Goal: Task Accomplishment & Management: Manage account settings

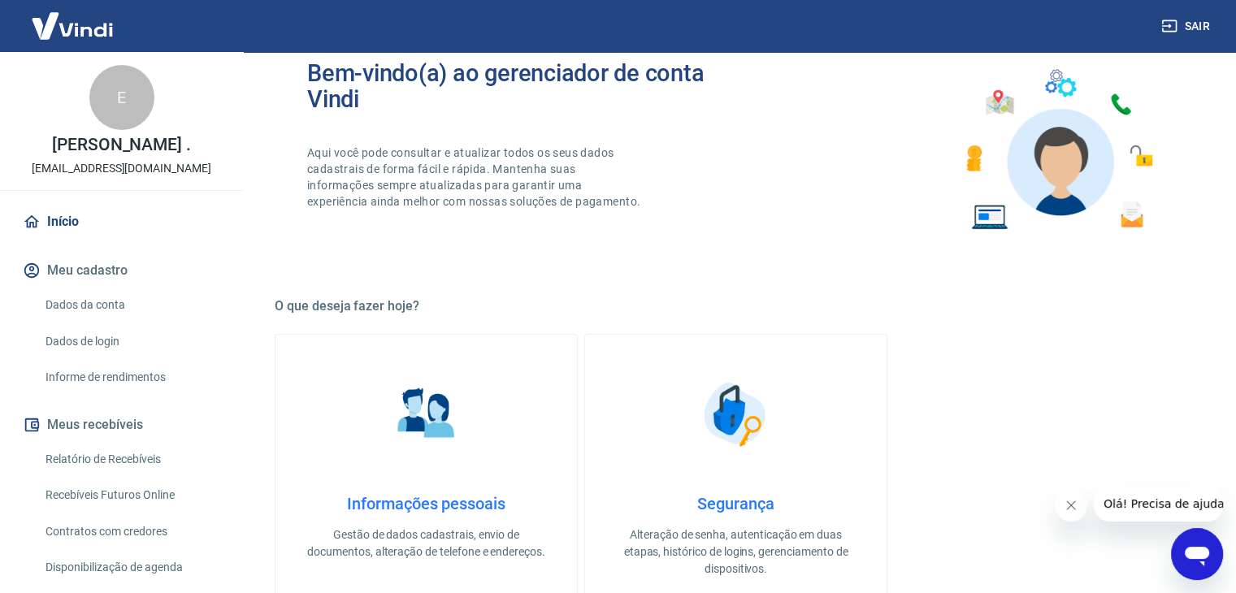
scroll to position [163, 0]
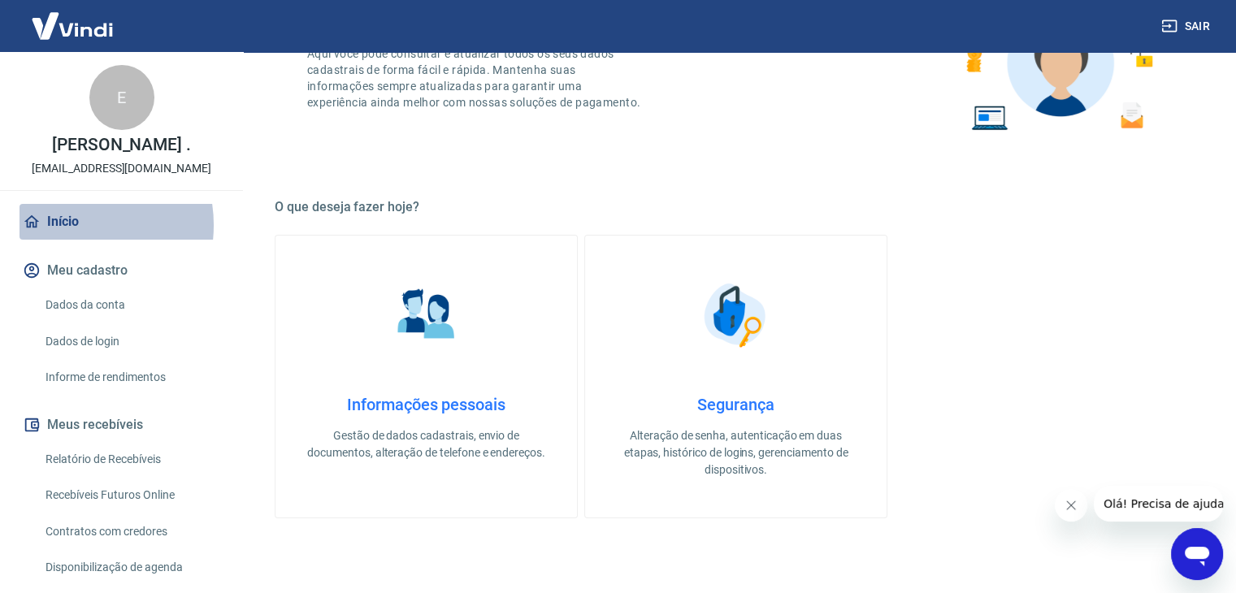
click at [67, 240] on link "Início" at bounding box center [122, 222] width 204 height 36
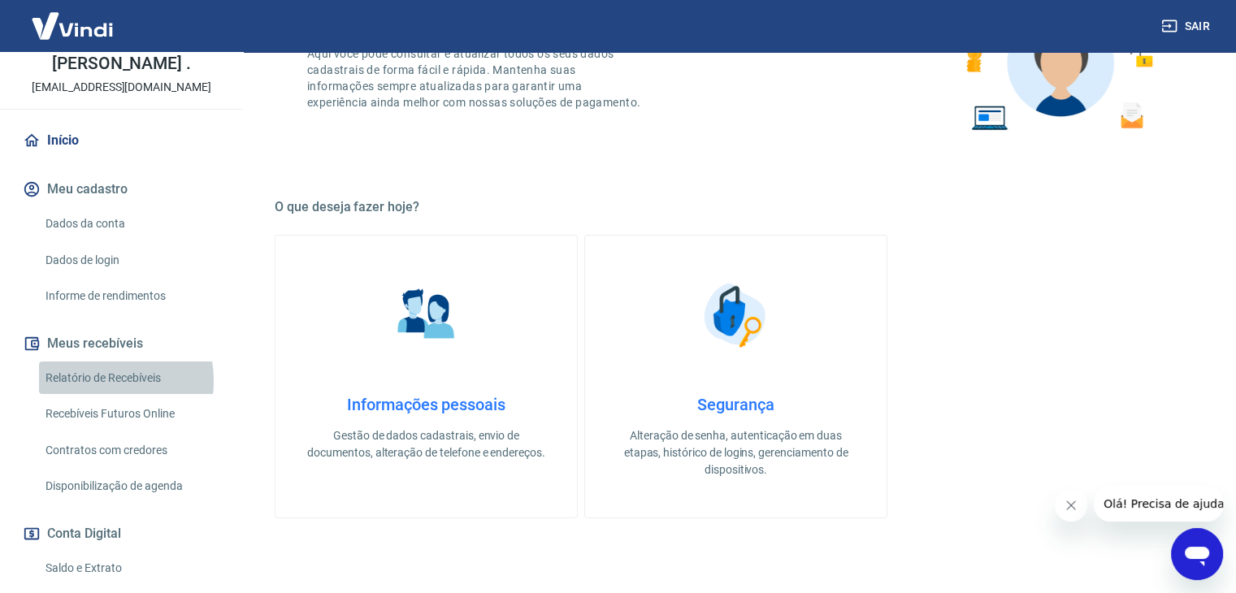
click at [97, 395] on link "Relatório de Recebíveis" at bounding box center [131, 378] width 185 height 33
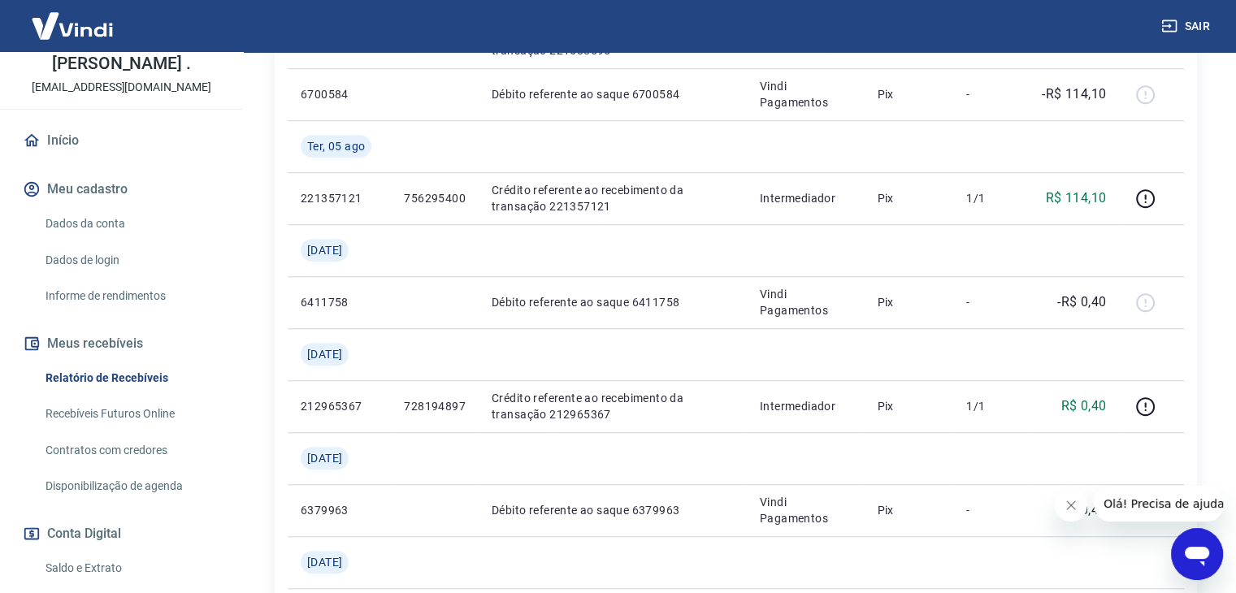
scroll to position [1138, 0]
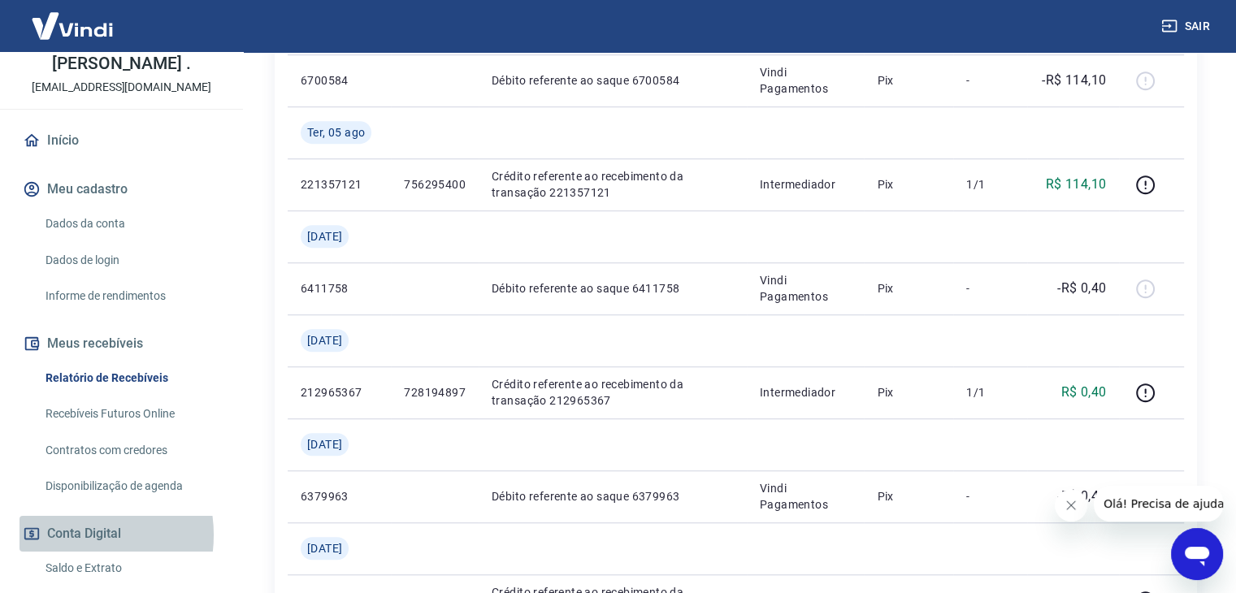
click at [65, 552] on button "Conta Digital" at bounding box center [122, 534] width 204 height 36
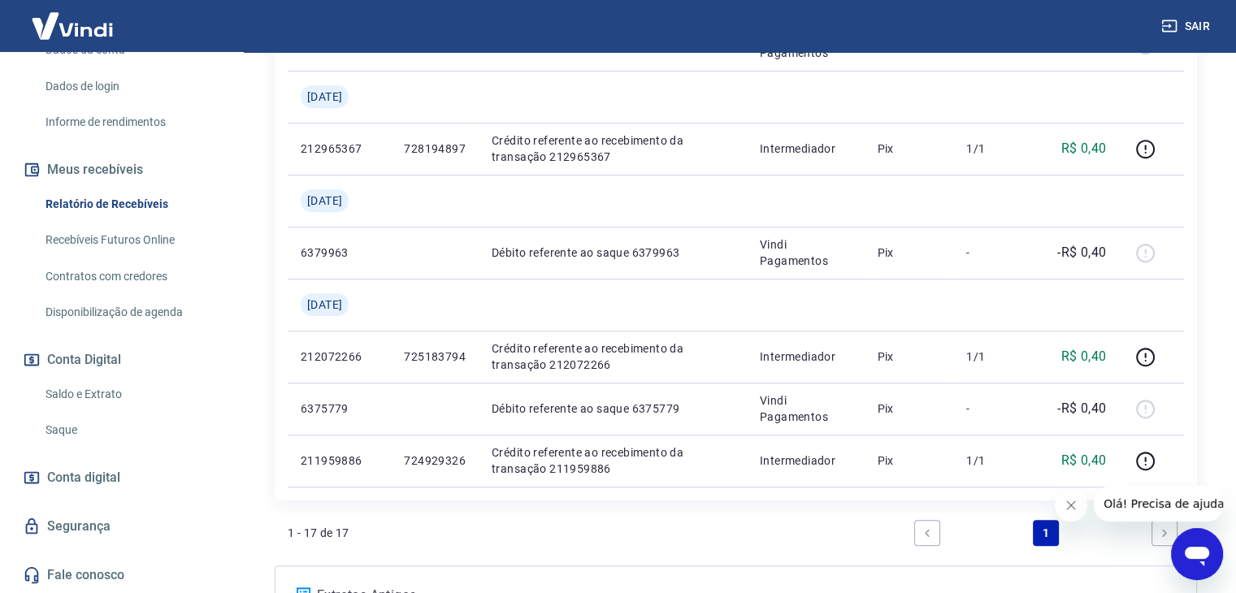
scroll to position [272, 0]
click at [112, 396] on link "Saldo e Extrato" at bounding box center [131, 394] width 185 height 33
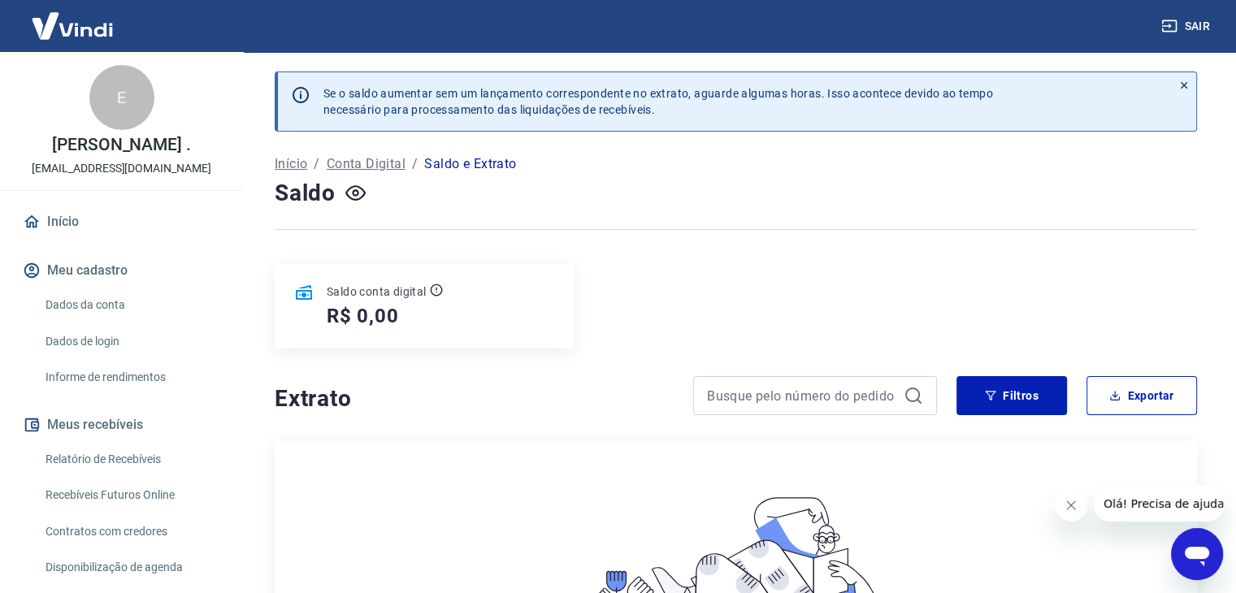
click at [57, 234] on link "Início" at bounding box center [122, 222] width 204 height 36
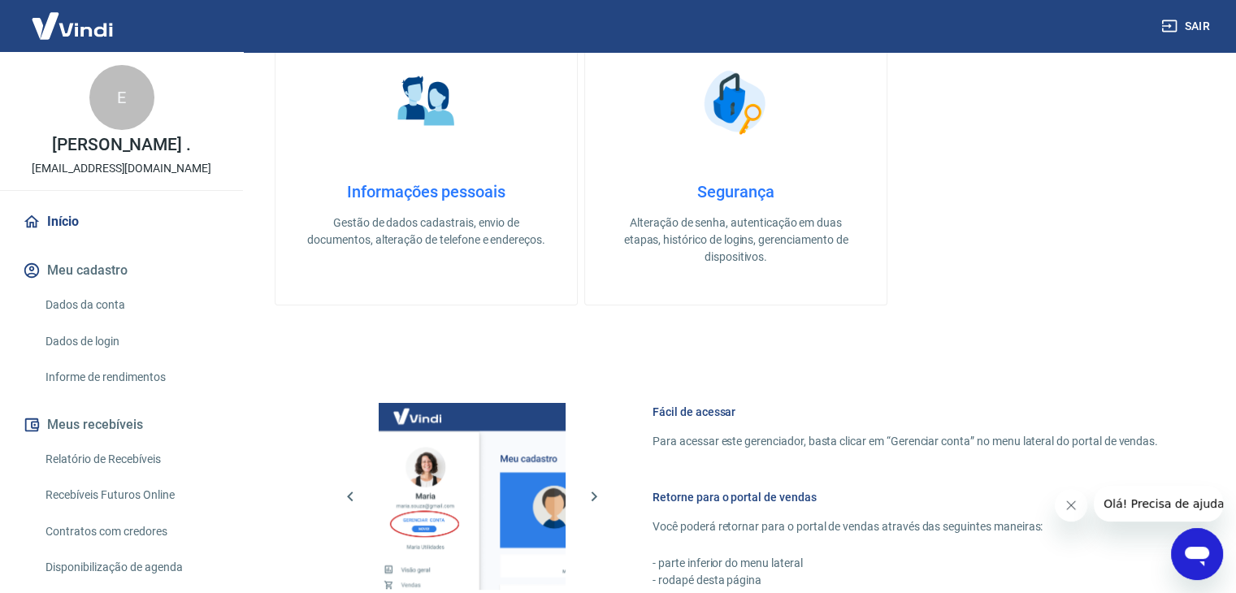
scroll to position [406, 0]
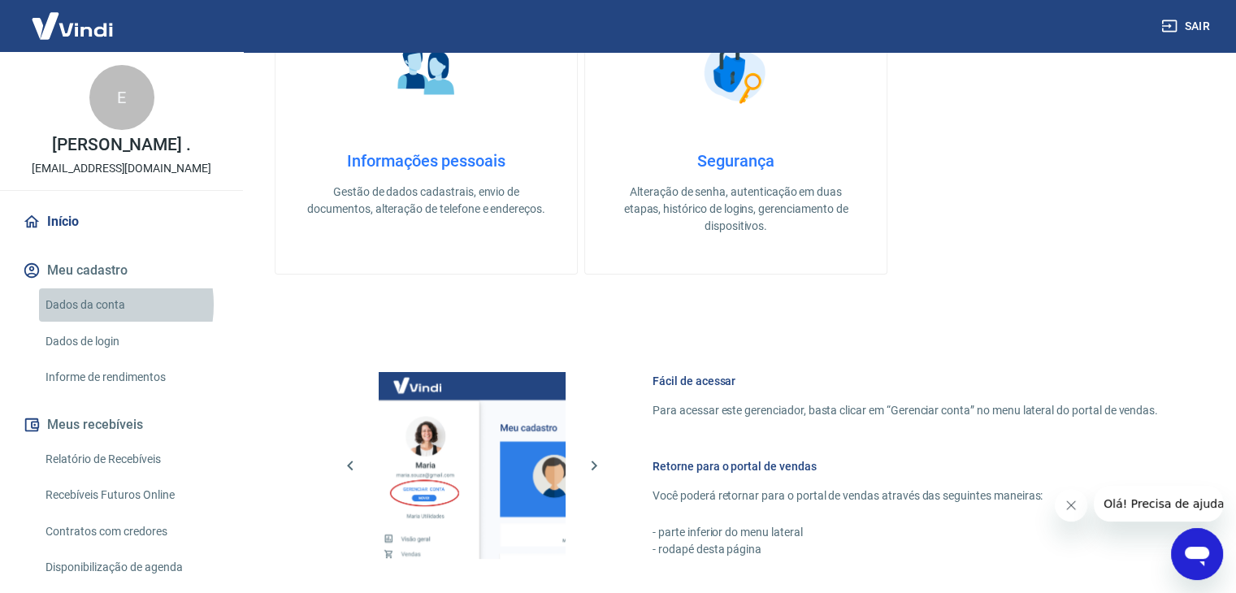
click at [95, 322] on link "Dados da conta" at bounding box center [131, 305] width 185 height 33
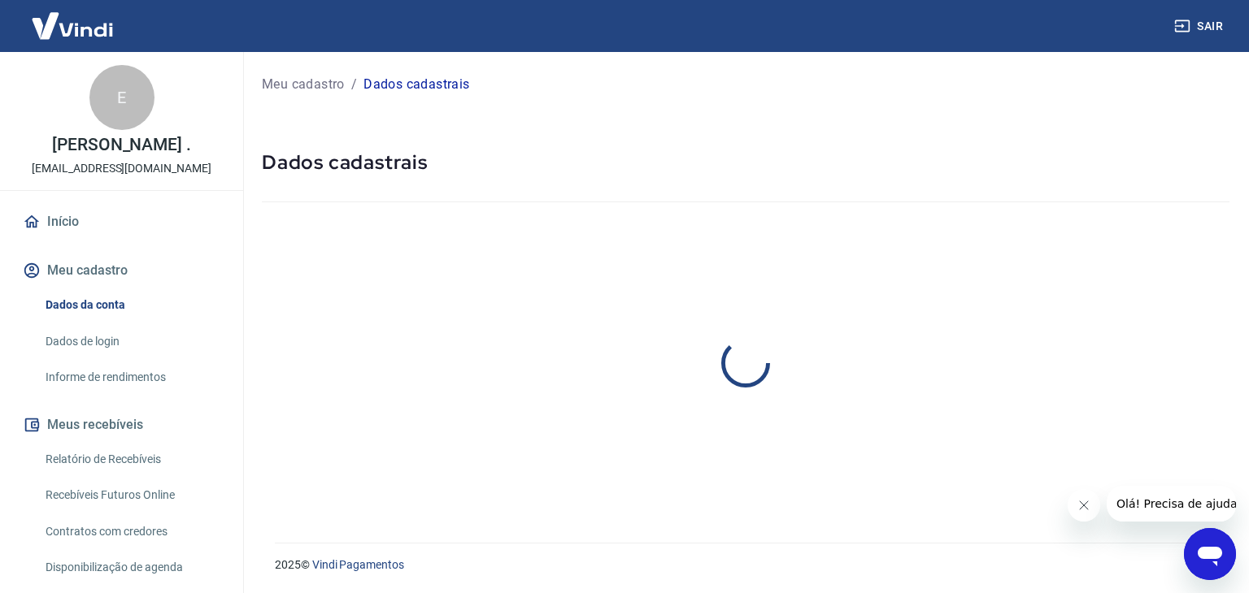
select select "SC"
select select "business"
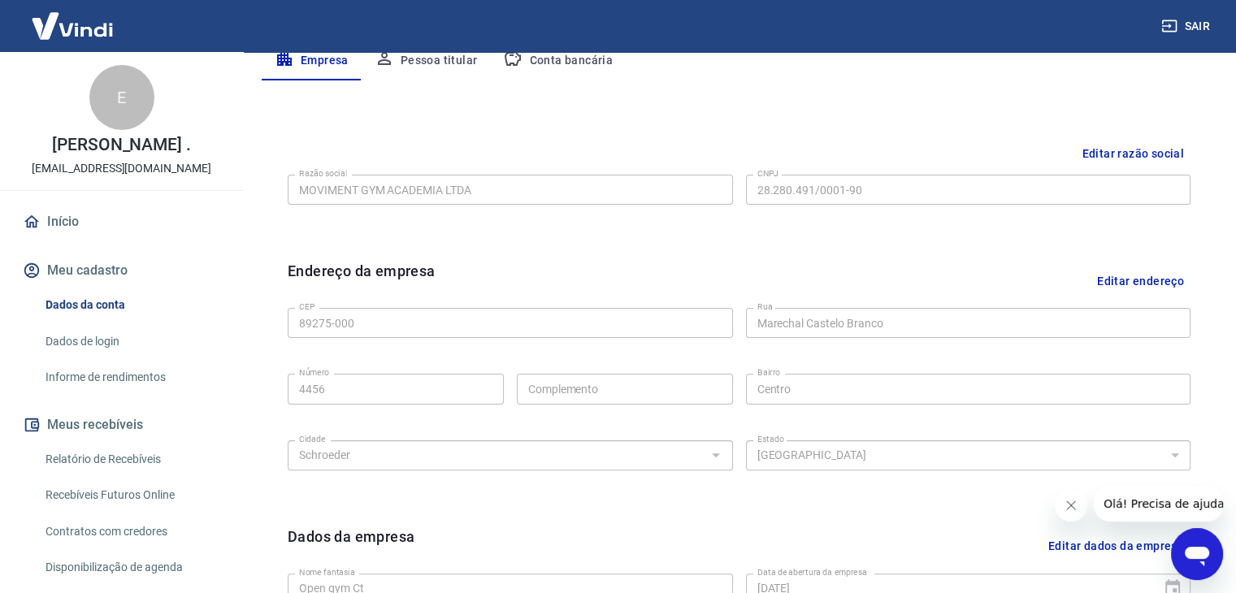
scroll to position [244, 0]
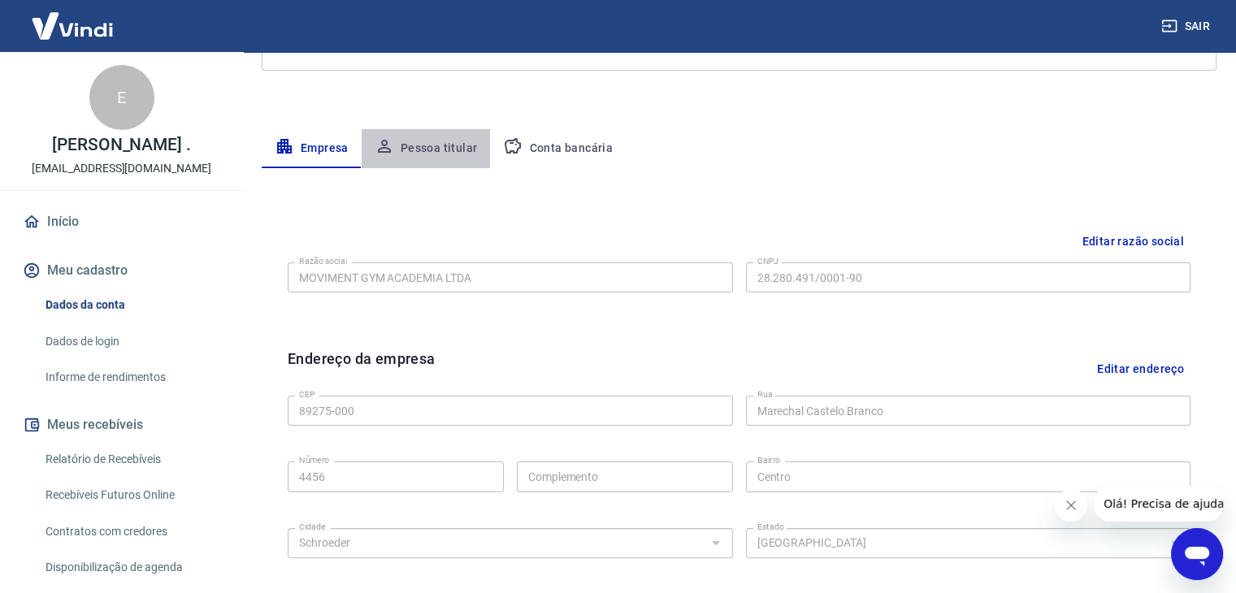
click at [445, 150] on button "Pessoa titular" at bounding box center [426, 148] width 129 height 39
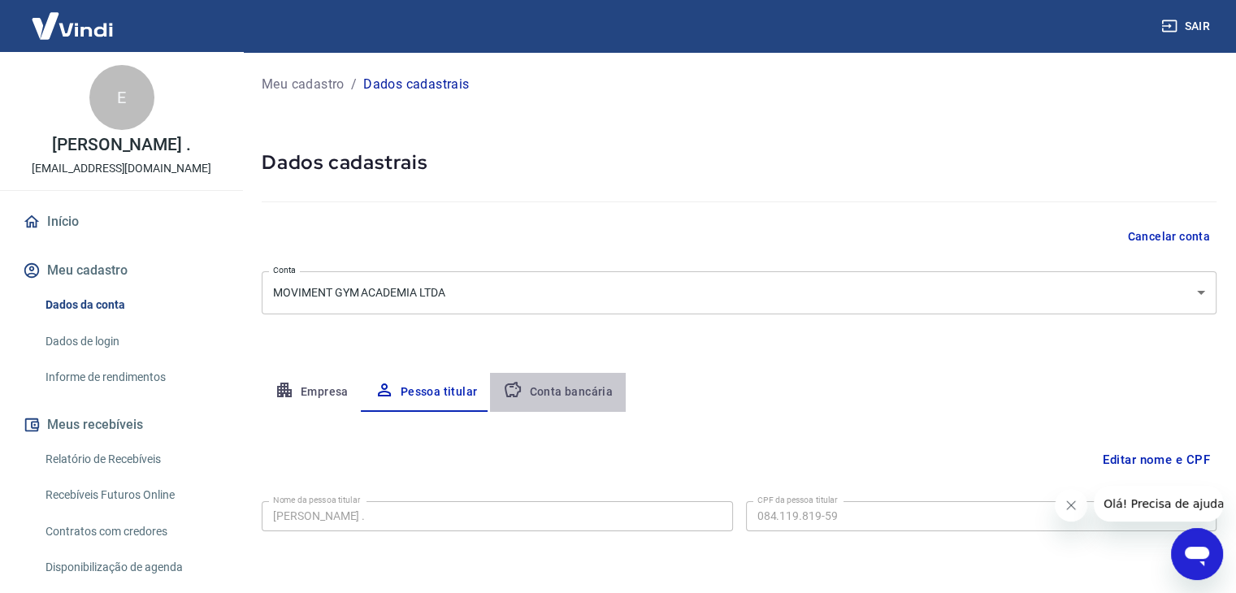
click at [569, 386] on button "Conta bancária" at bounding box center [558, 392] width 136 height 39
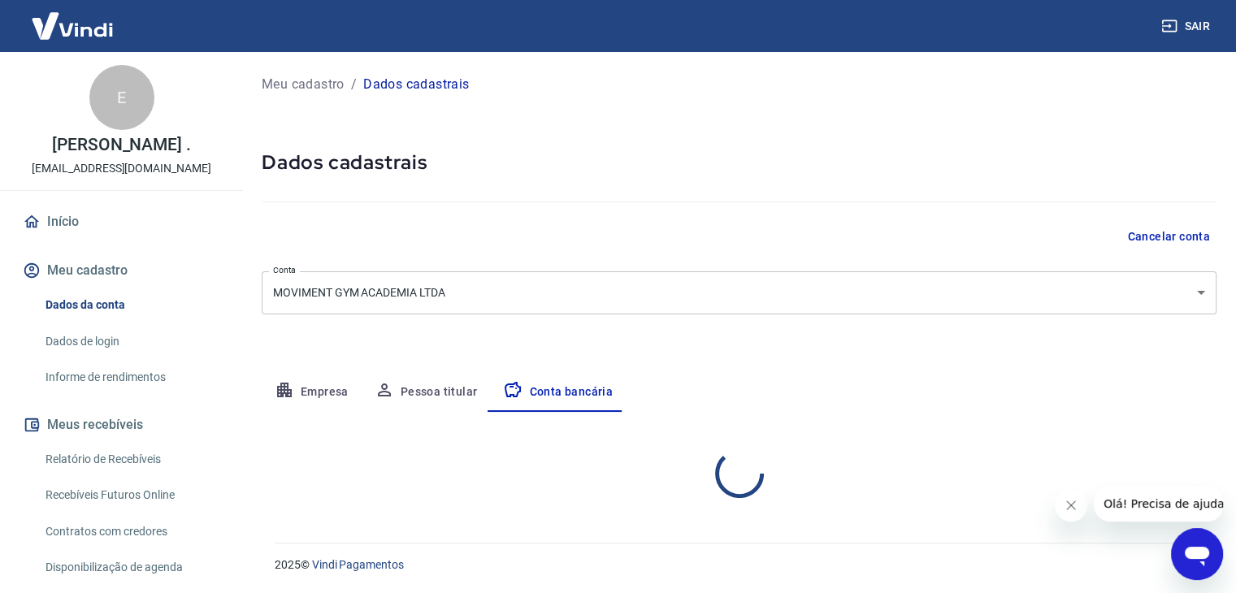
select select "1"
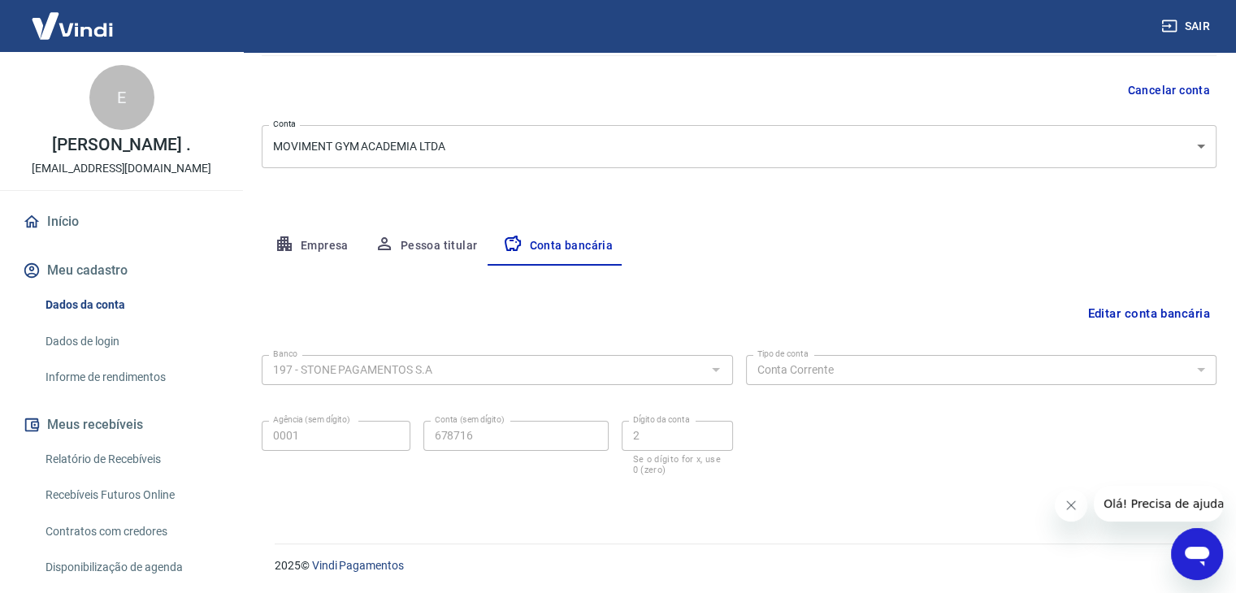
scroll to position [81, 0]
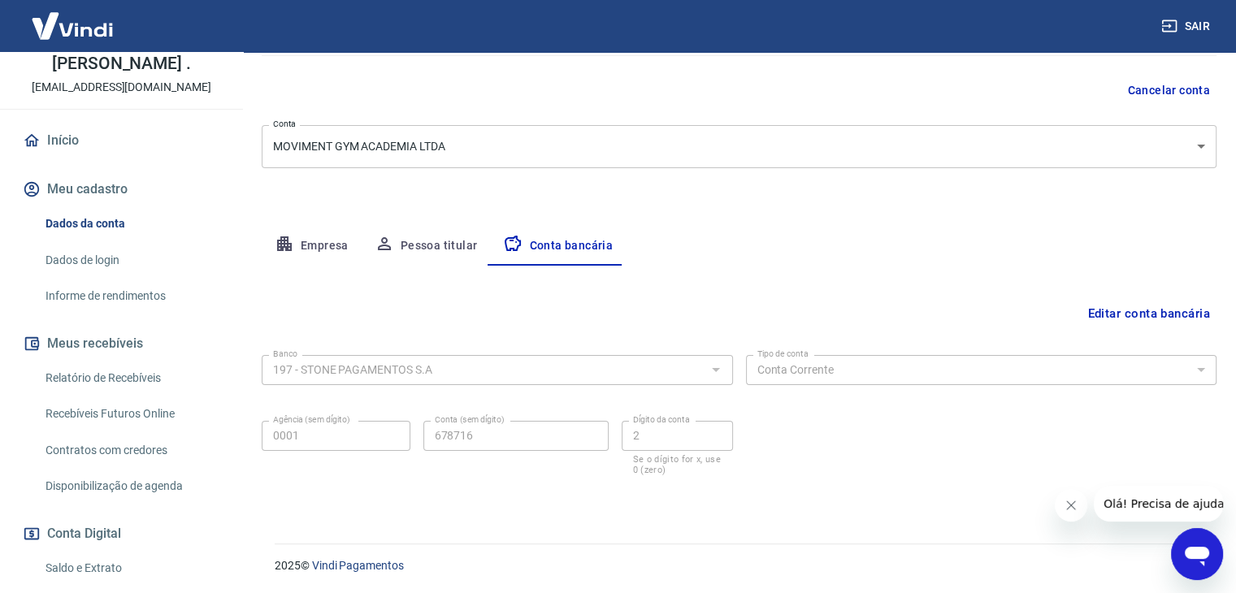
click at [111, 431] on link "Recebíveis Futuros Online" at bounding box center [131, 414] width 185 height 33
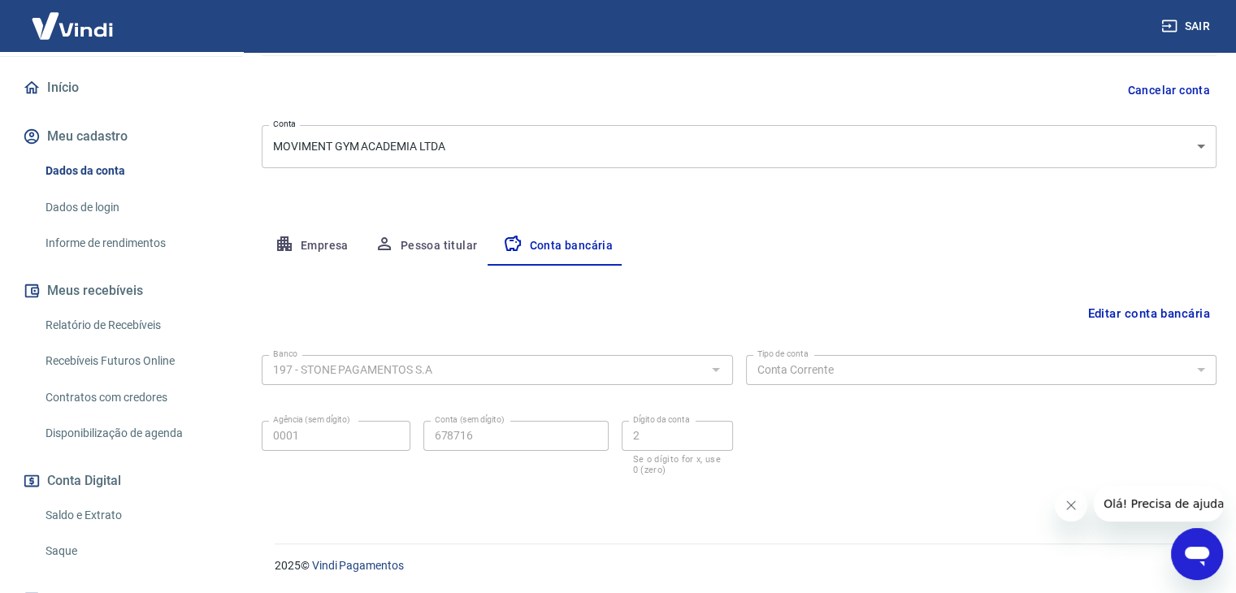
scroll to position [163, 0]
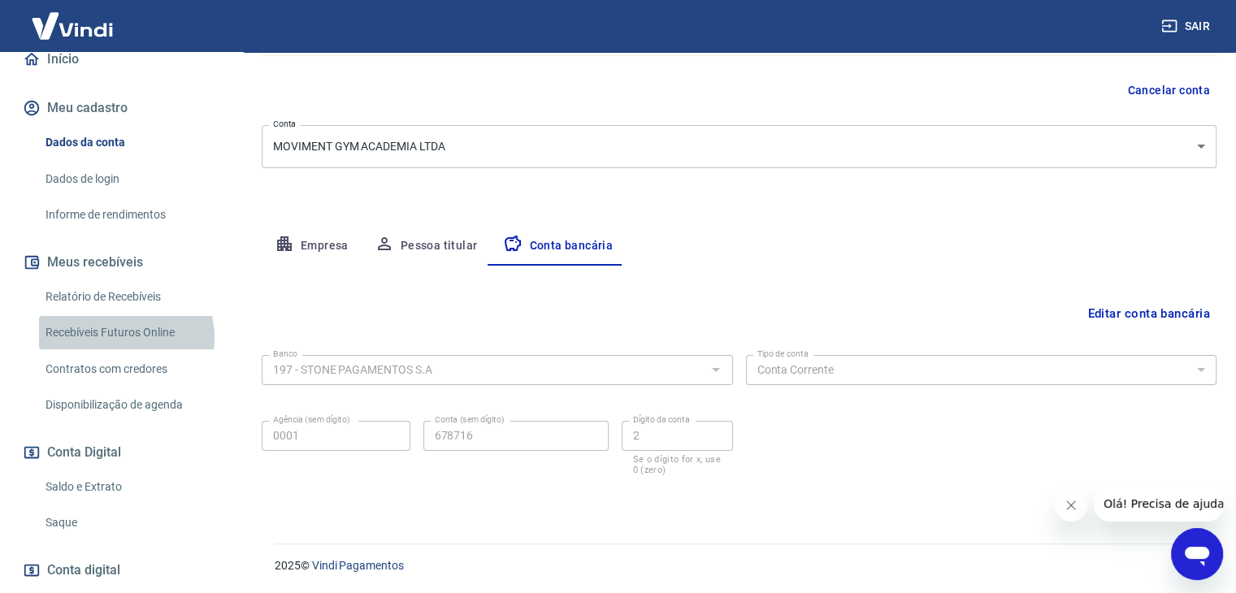
click at [115, 350] on link "Recebíveis Futuros Online" at bounding box center [131, 332] width 185 height 33
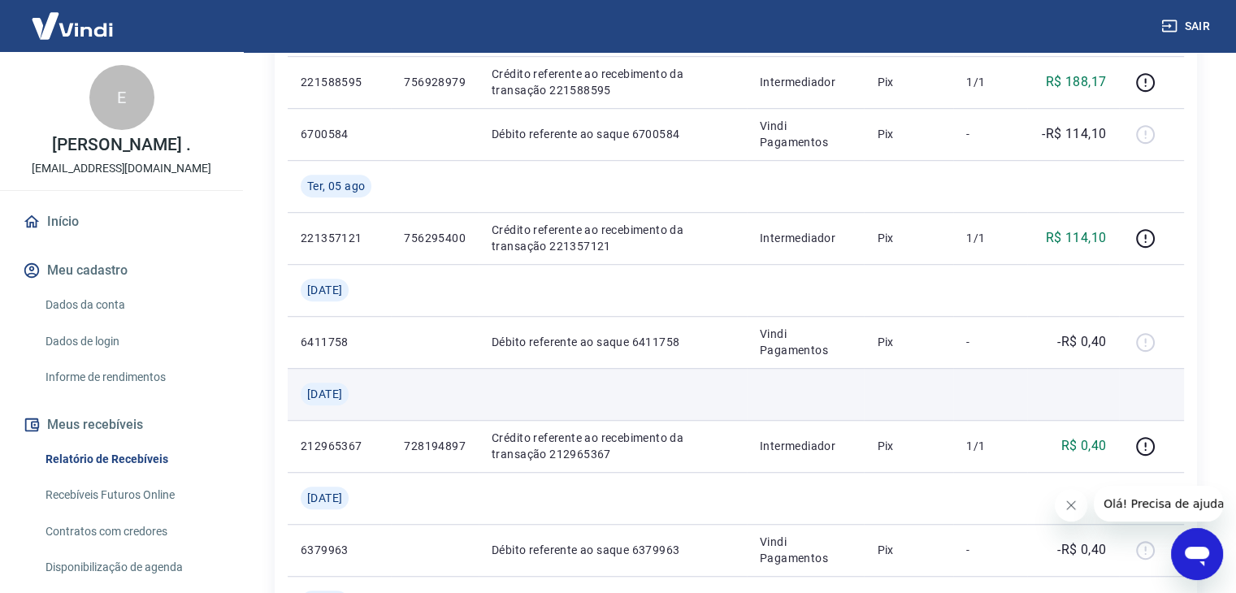
scroll to position [1057, 0]
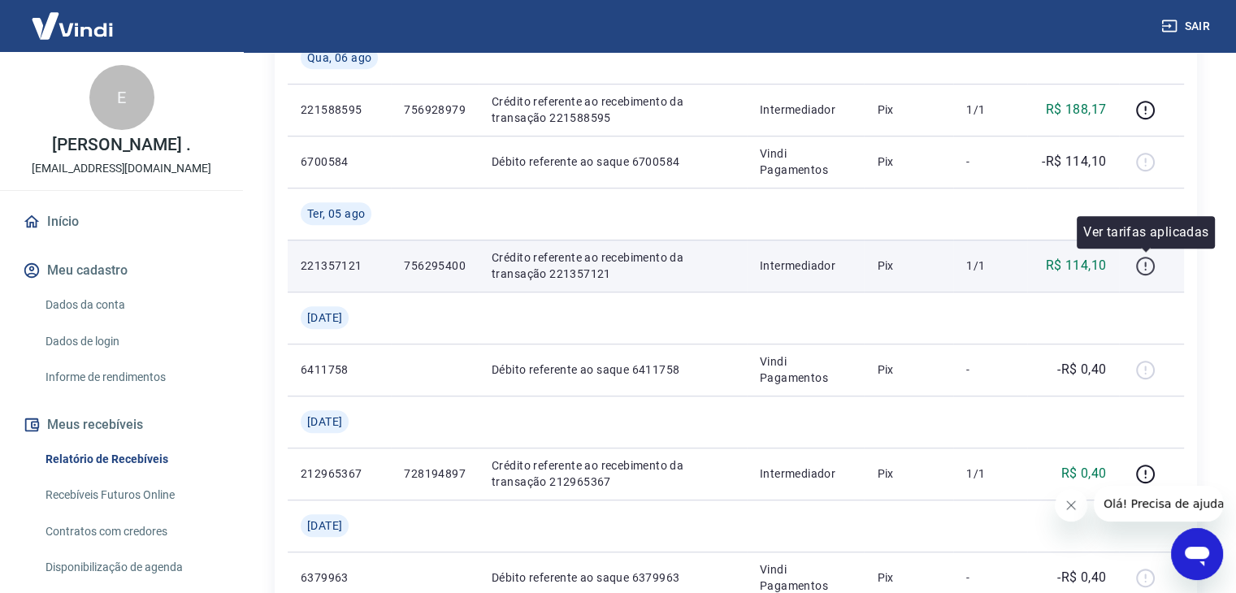
click at [1151, 264] on icon "button" at bounding box center [1146, 266] width 20 height 20
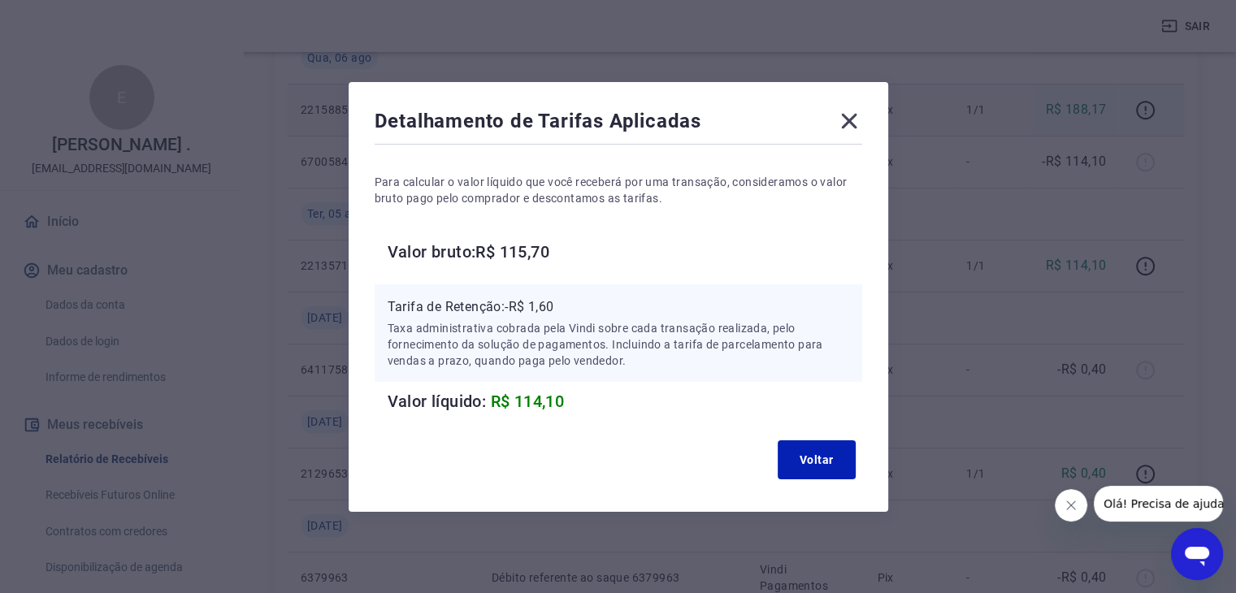
click at [858, 124] on icon at bounding box center [849, 121] width 26 height 26
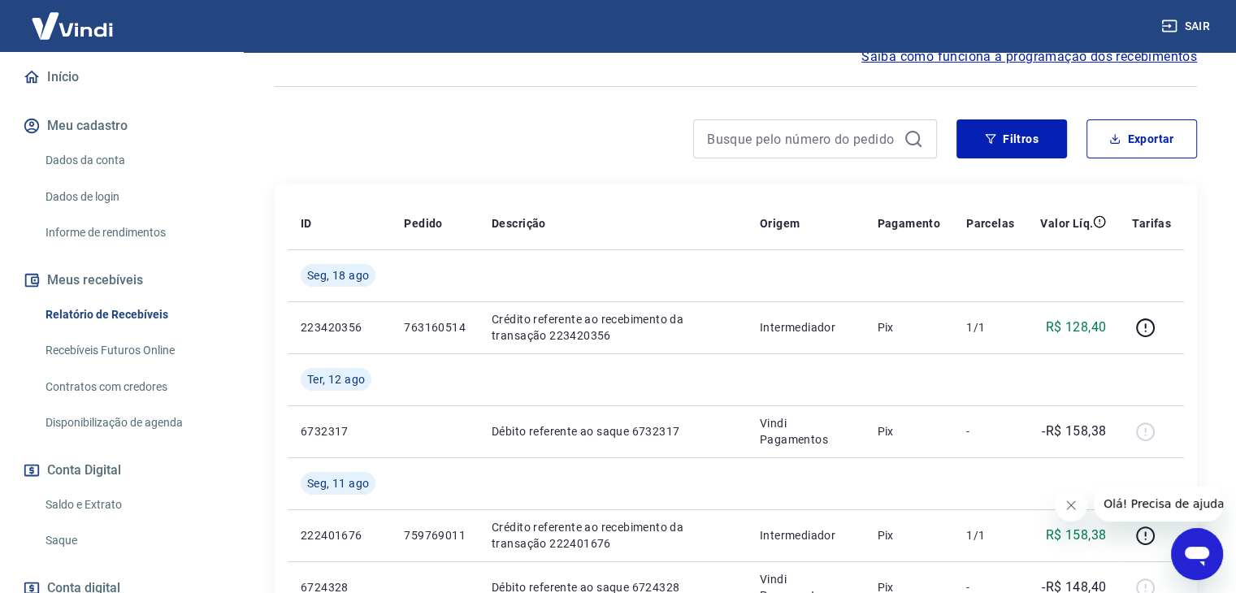
scroll to position [163, 0]
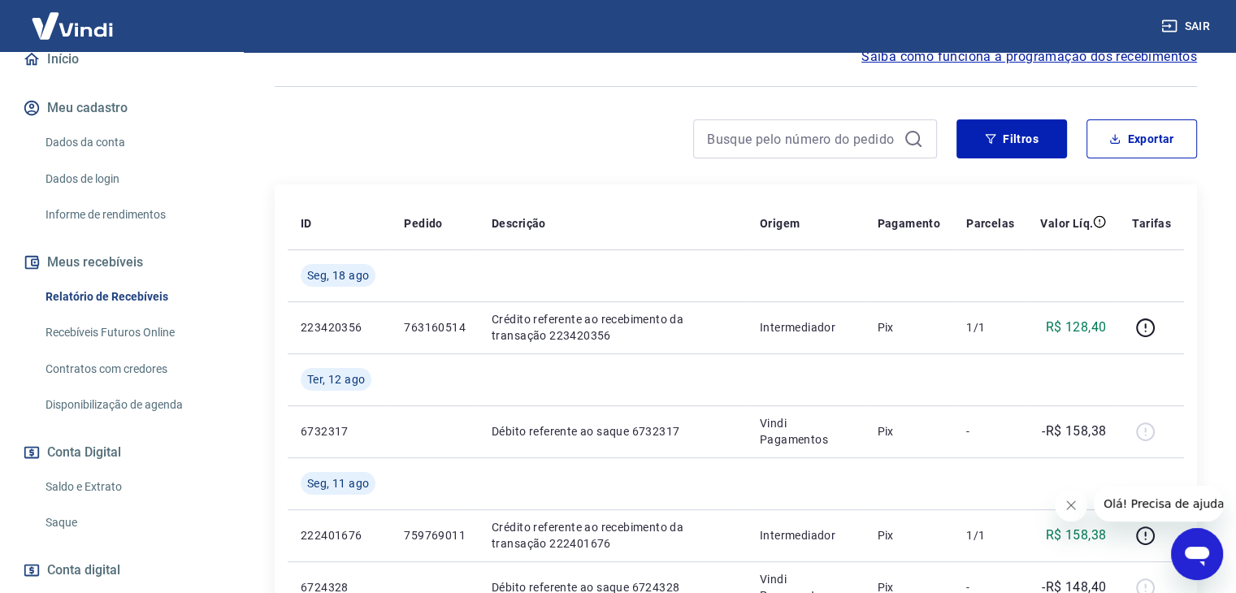
click at [98, 469] on button "Conta Digital" at bounding box center [122, 453] width 204 height 36
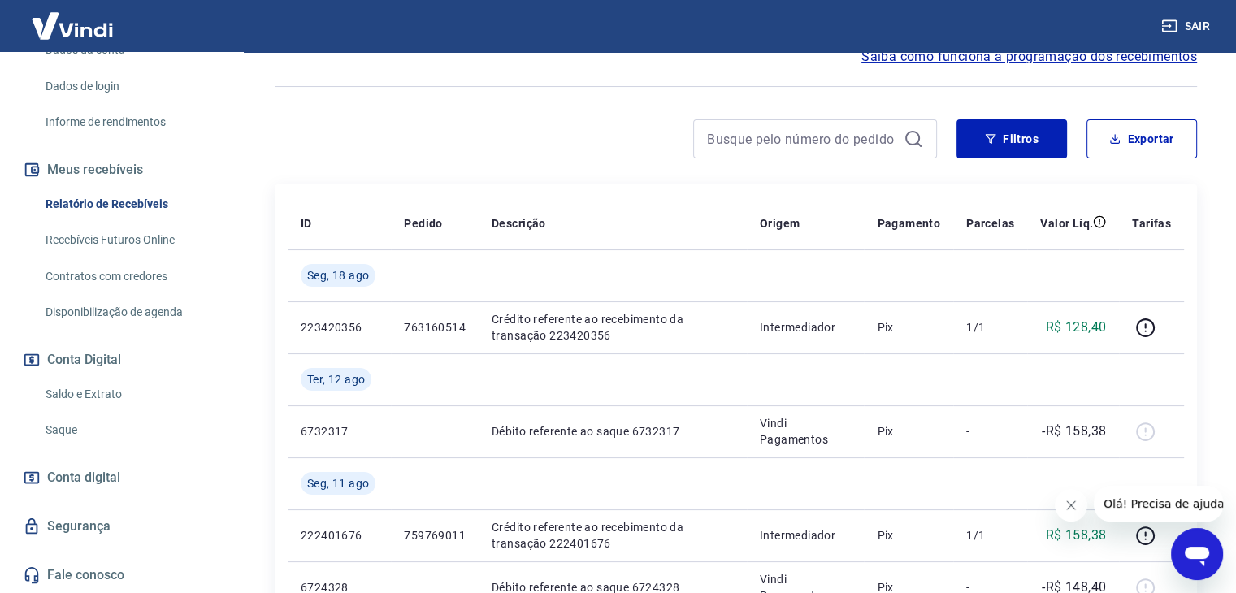
scroll to position [272, 0]
click at [105, 395] on link "Saldo e Extrato" at bounding box center [131, 394] width 185 height 33
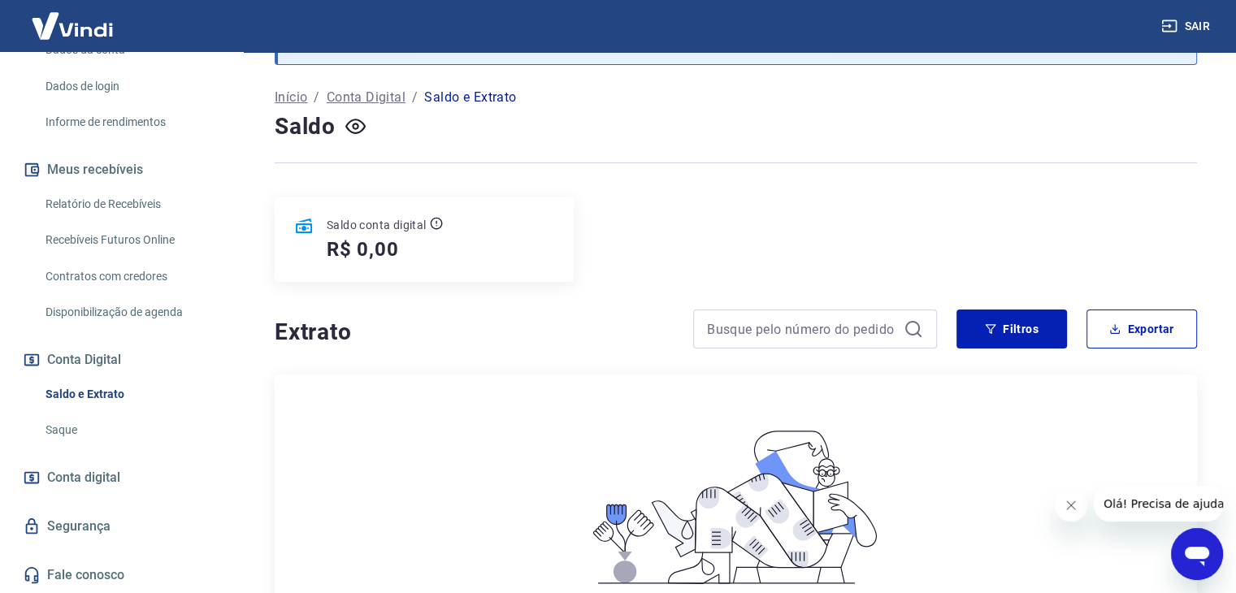
scroll to position [163, 0]
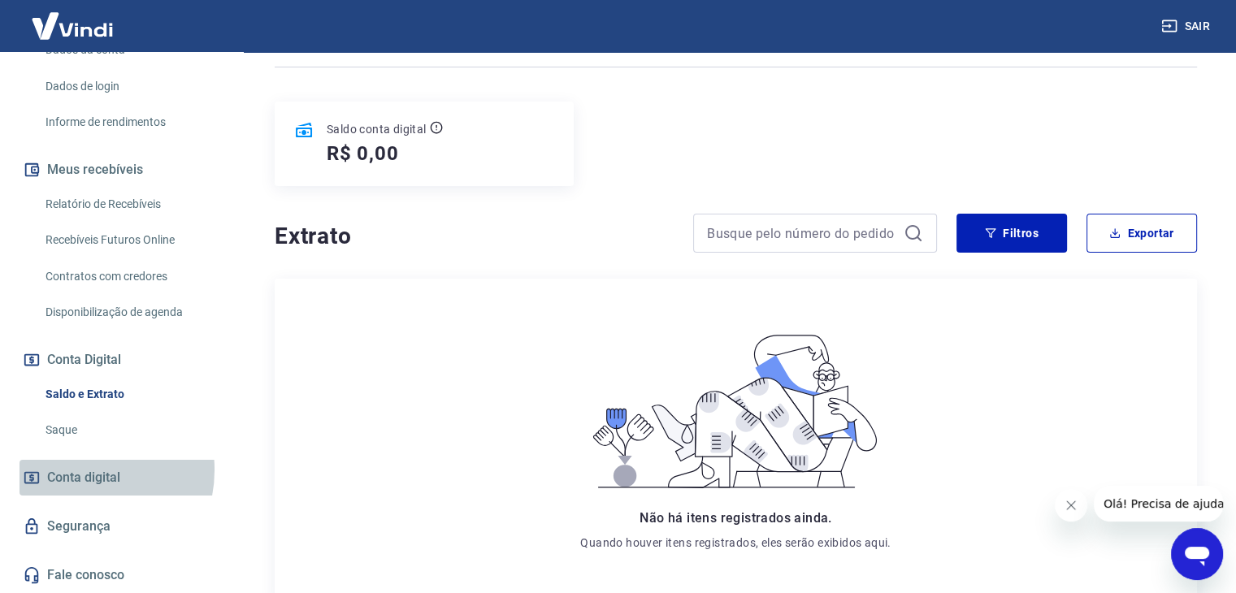
click at [81, 471] on span "Conta digital" at bounding box center [83, 478] width 73 height 23
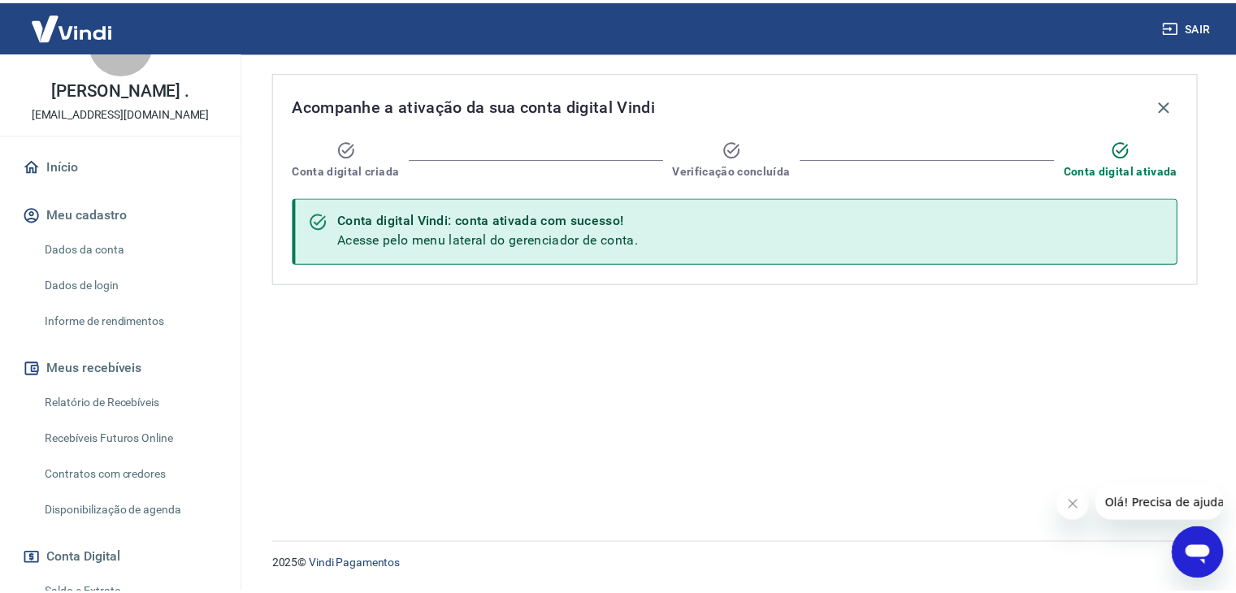
scroll to position [81, 0]
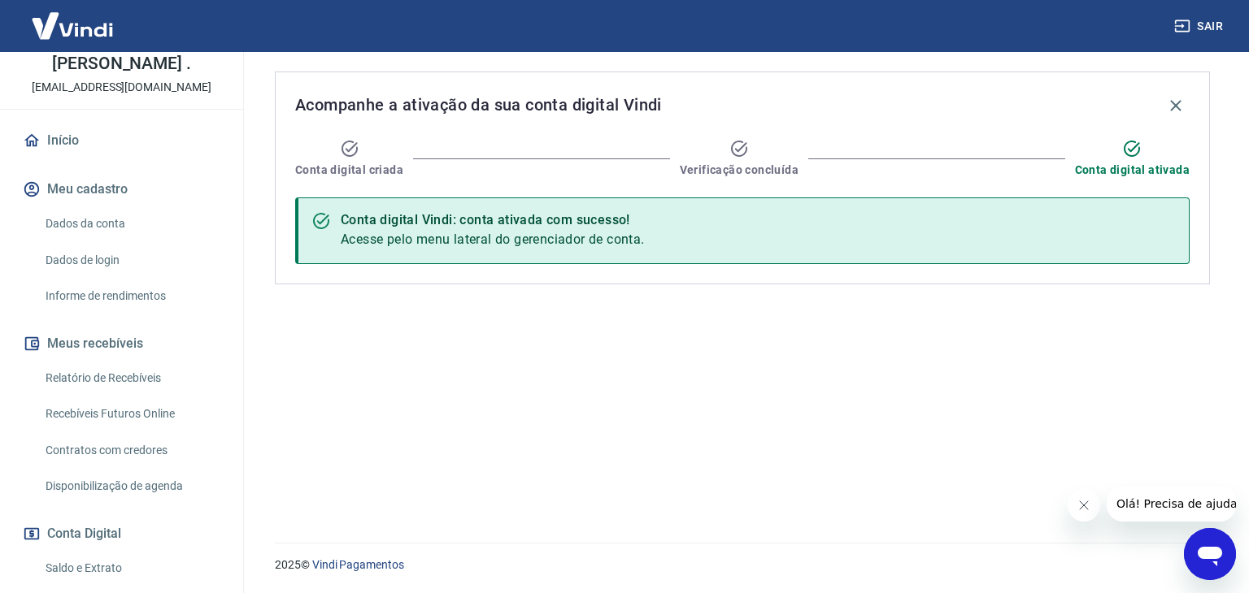
click at [98, 395] on link "Relatório de Recebíveis" at bounding box center [131, 378] width 185 height 33
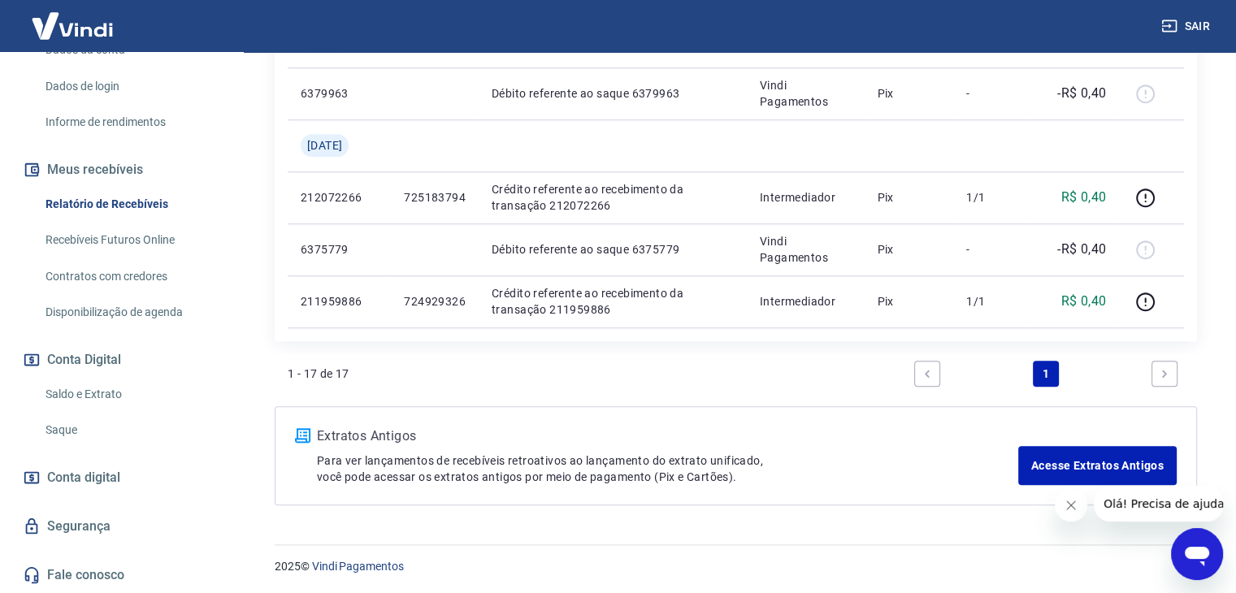
scroll to position [272, 0]
click at [73, 476] on span "Conta digital" at bounding box center [83, 478] width 73 height 23
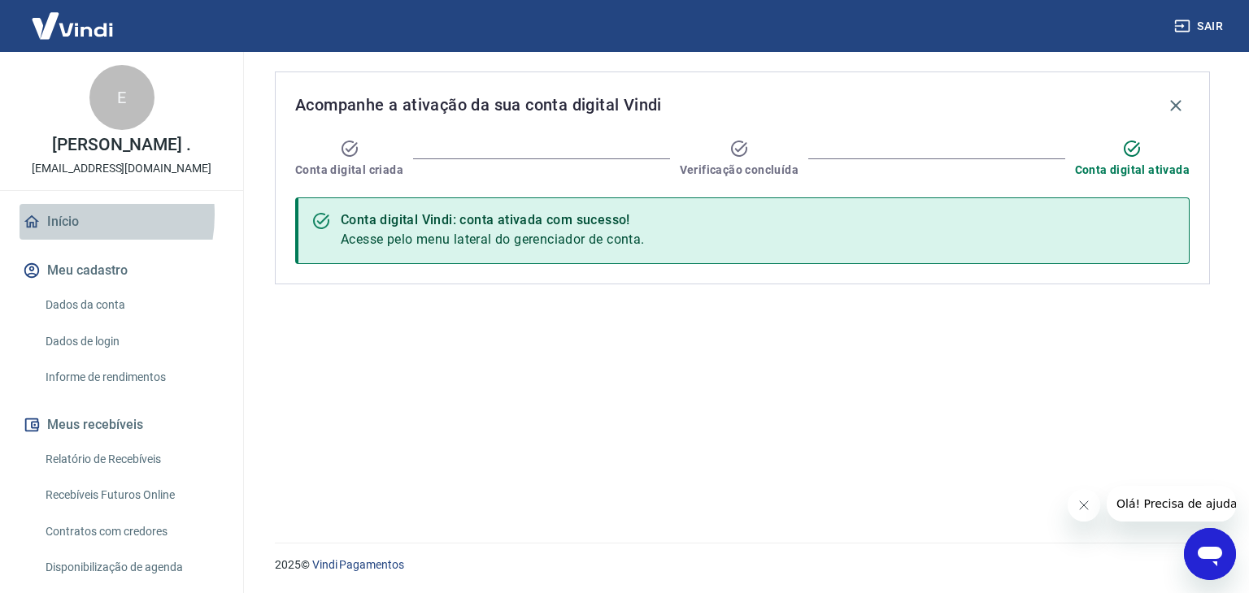
click at [59, 232] on link "Início" at bounding box center [122, 222] width 204 height 36
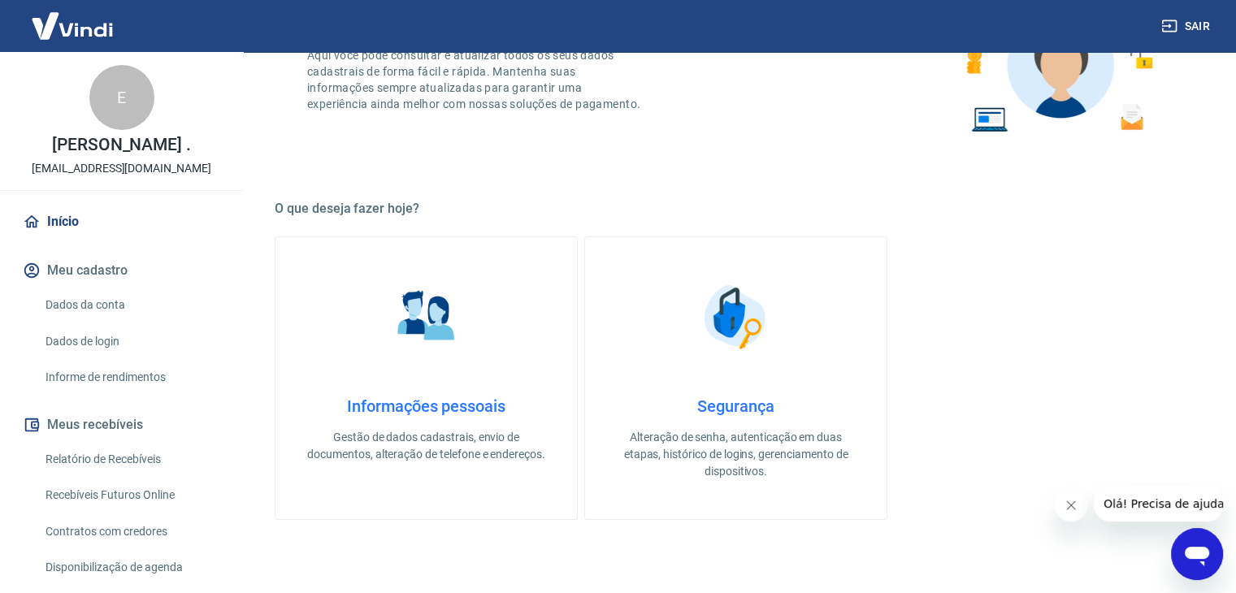
scroll to position [163, 0]
click at [446, 402] on h4 "Informações pessoais" at bounding box center [427, 405] width 250 height 20
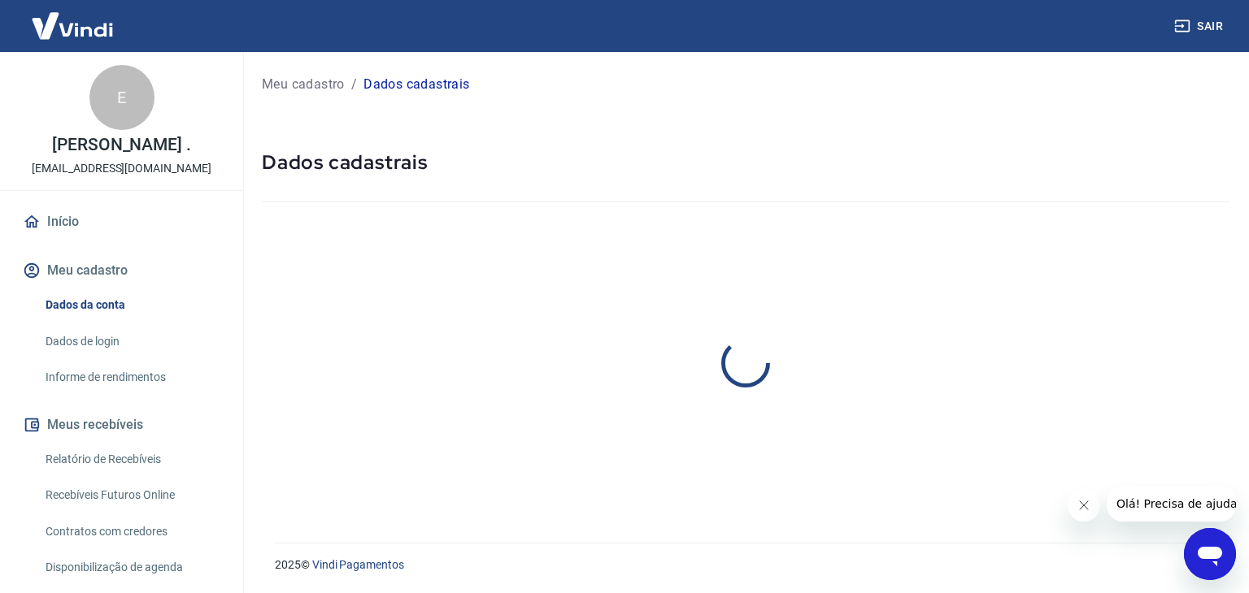
select select "SC"
select select "business"
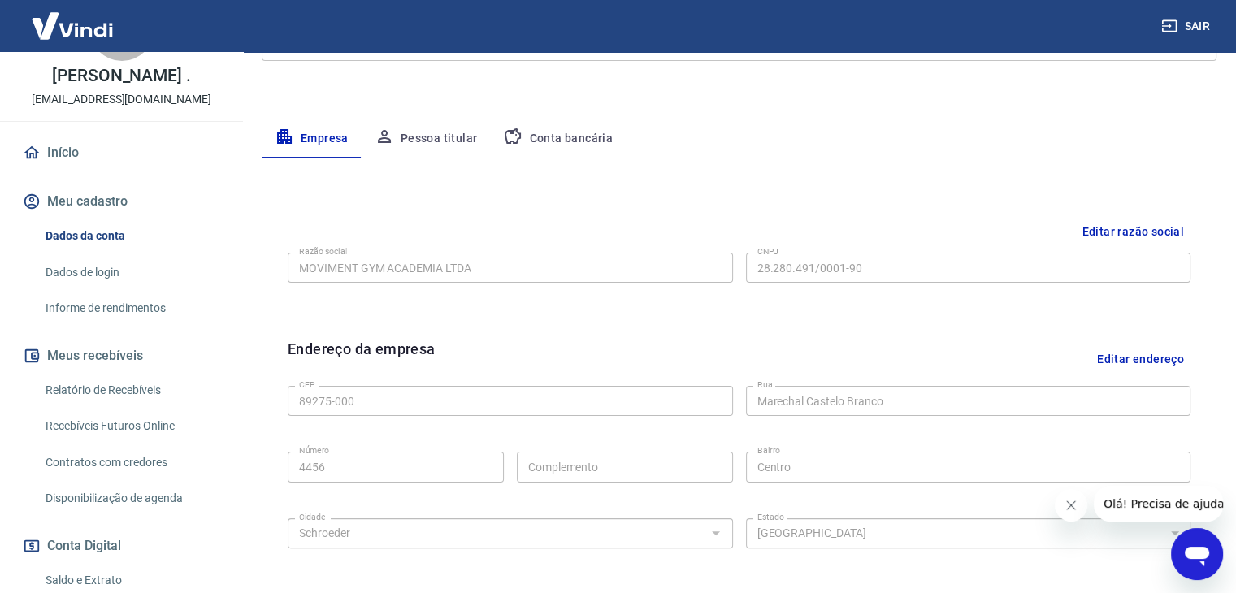
scroll to position [163, 0]
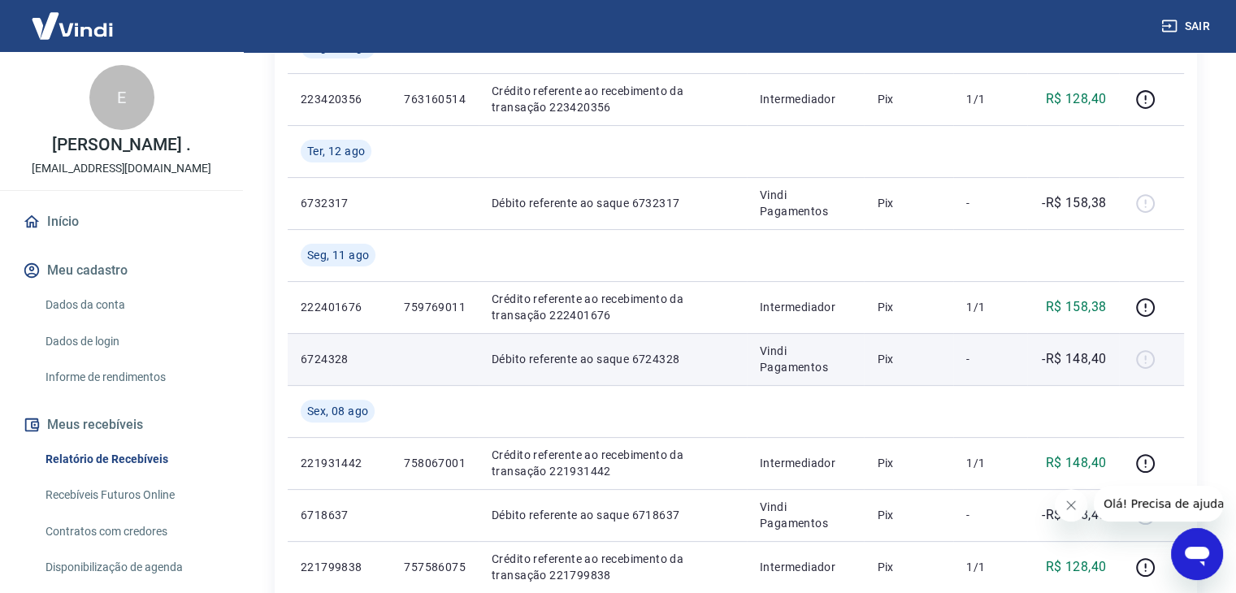
scroll to position [406, 0]
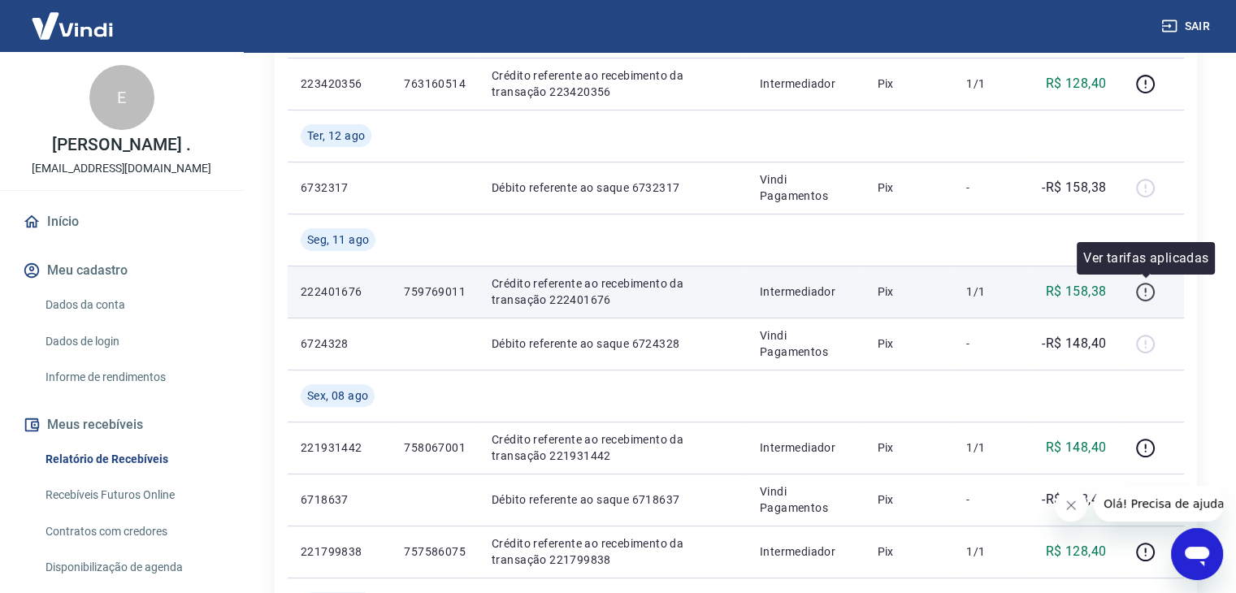
click at [1146, 300] on icon "button" at bounding box center [1145, 292] width 19 height 19
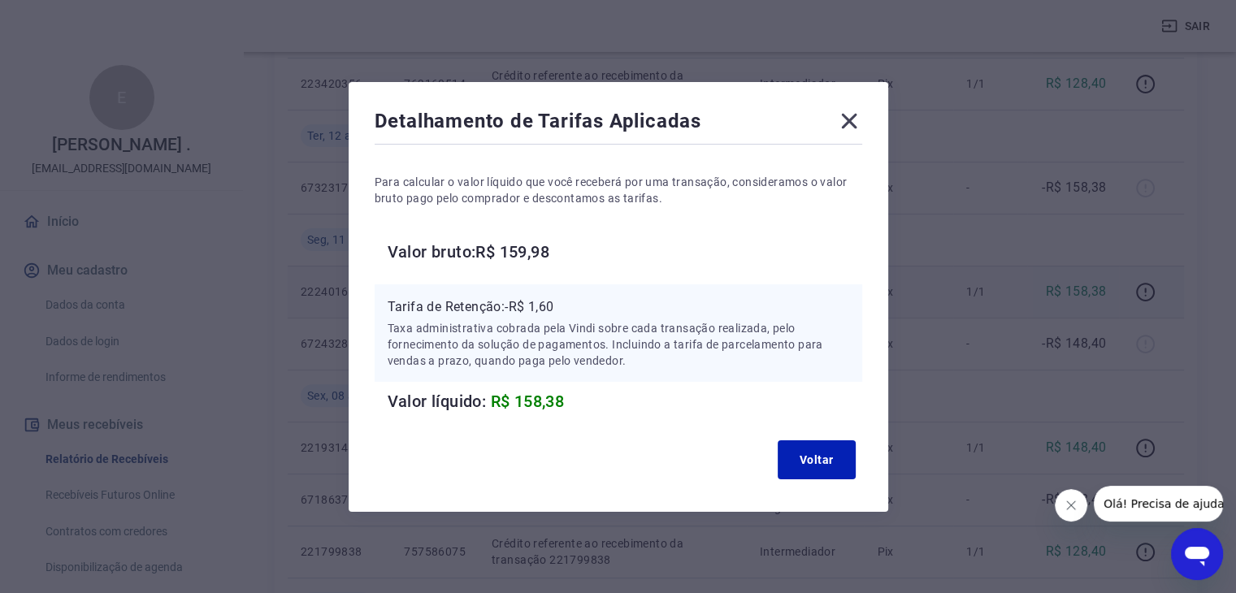
click at [856, 118] on icon at bounding box center [848, 120] width 15 height 15
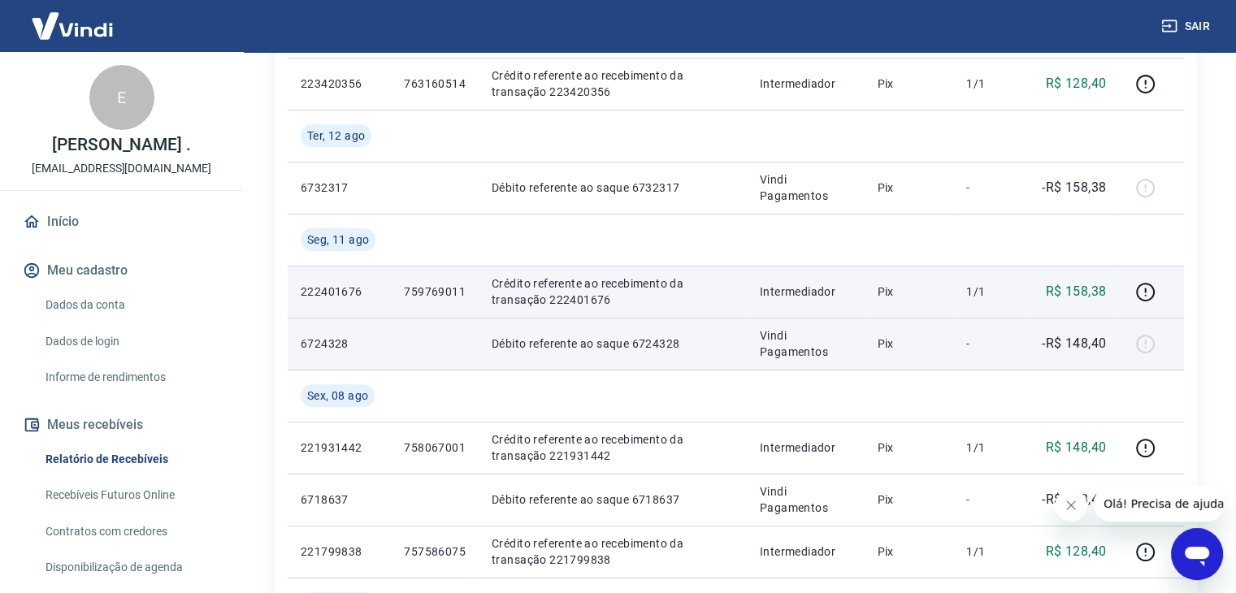
click at [1145, 339] on div at bounding box center [1151, 344] width 39 height 26
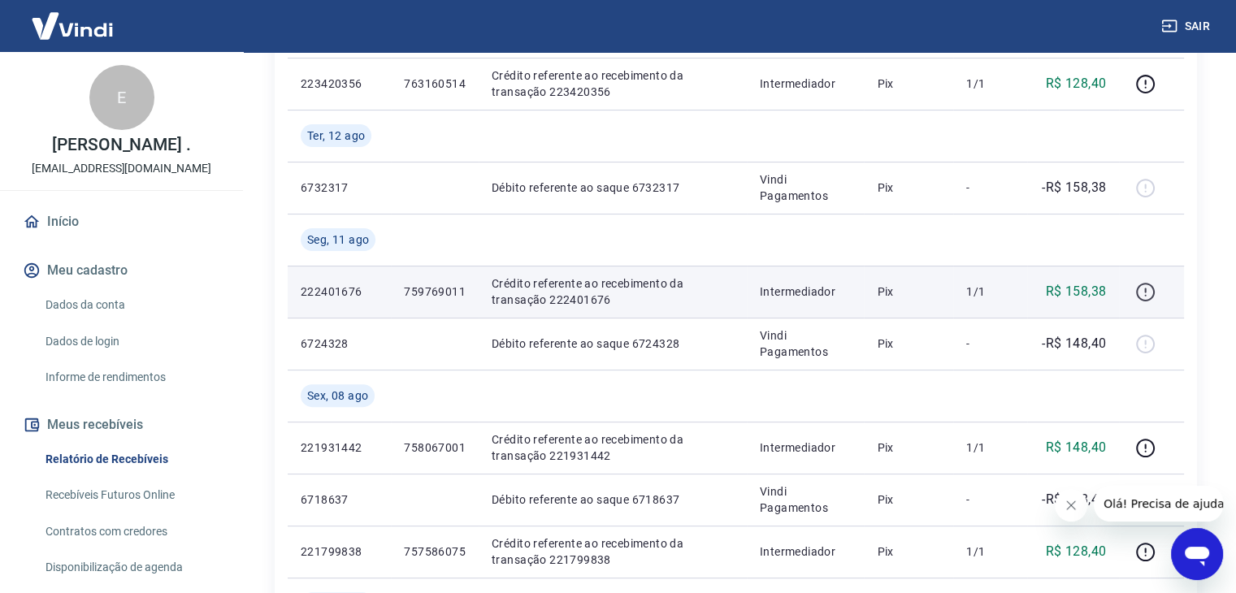
click at [1141, 300] on icon "button" at bounding box center [1146, 292] width 20 height 20
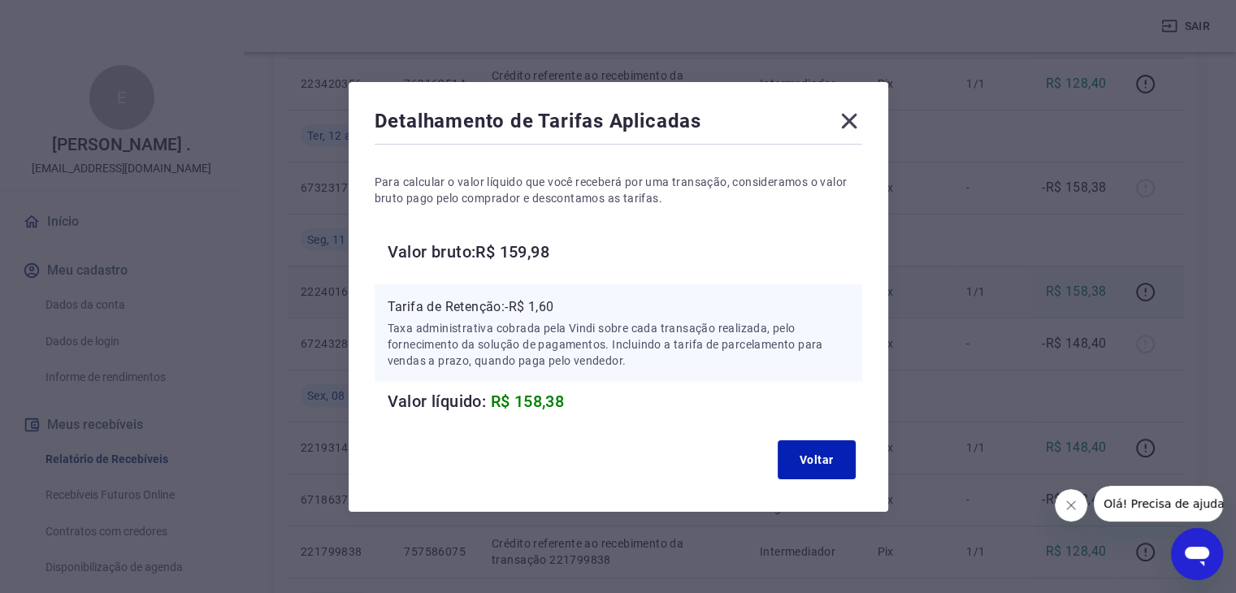
click at [852, 111] on icon at bounding box center [849, 121] width 26 height 26
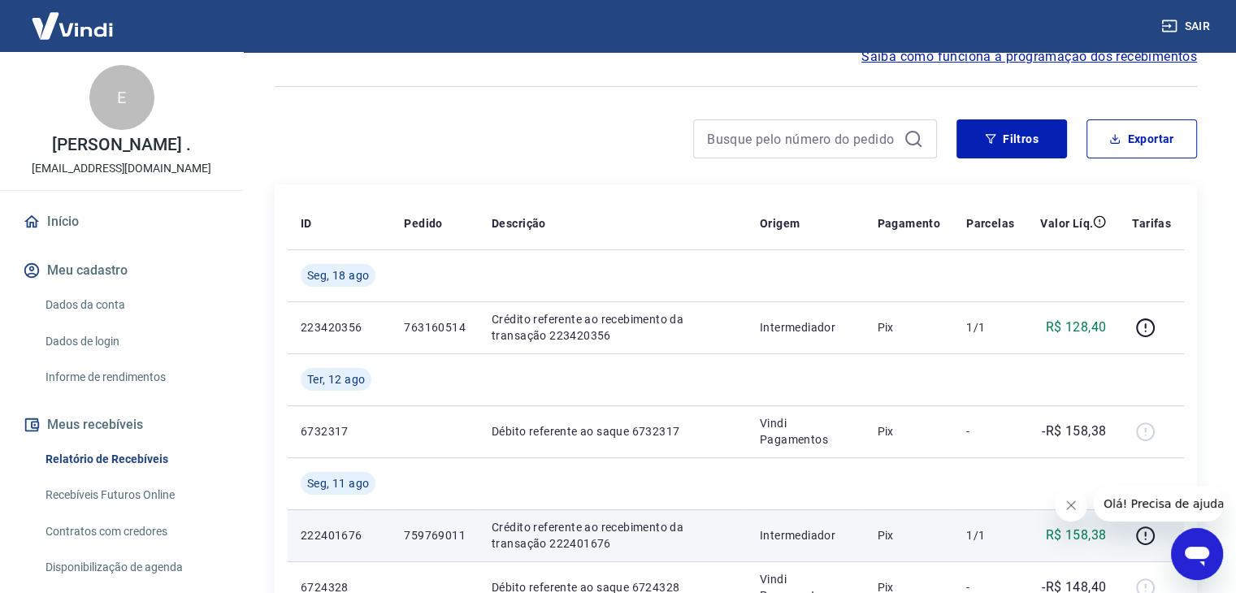
scroll to position [159, 0]
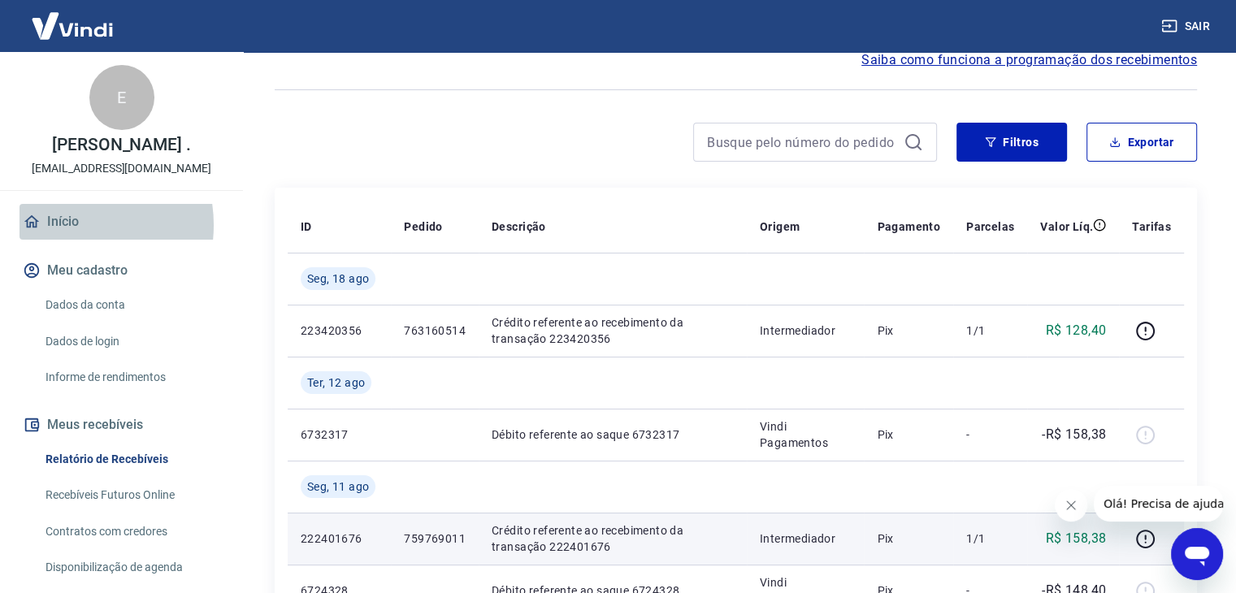
click at [64, 240] on link "Início" at bounding box center [122, 222] width 204 height 36
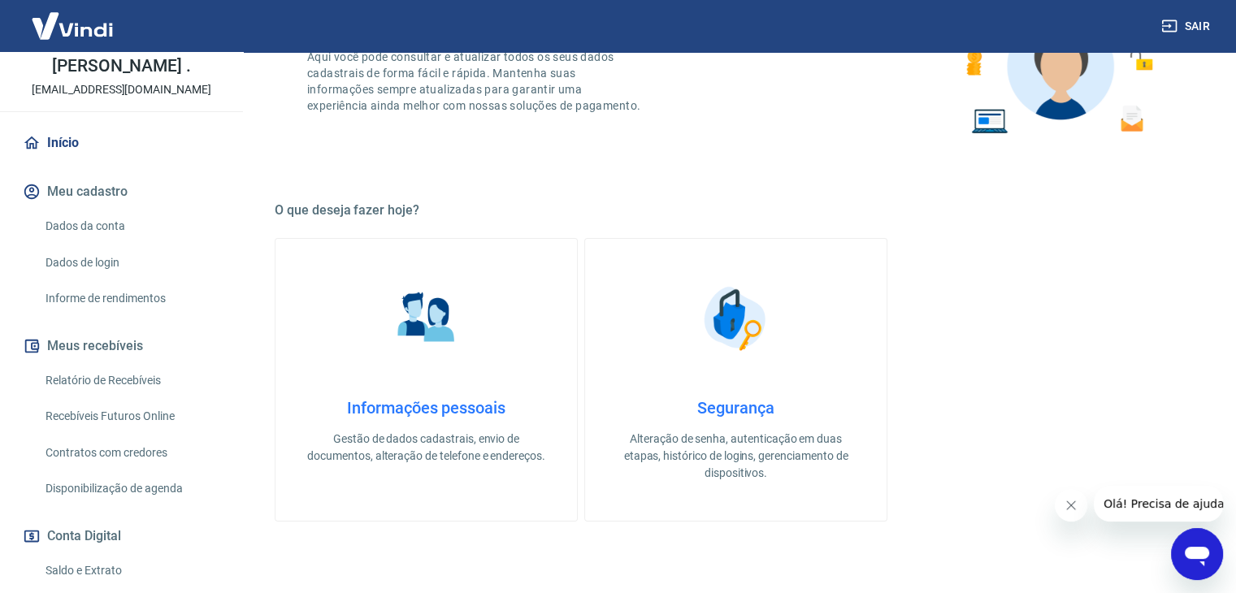
scroll to position [244, 0]
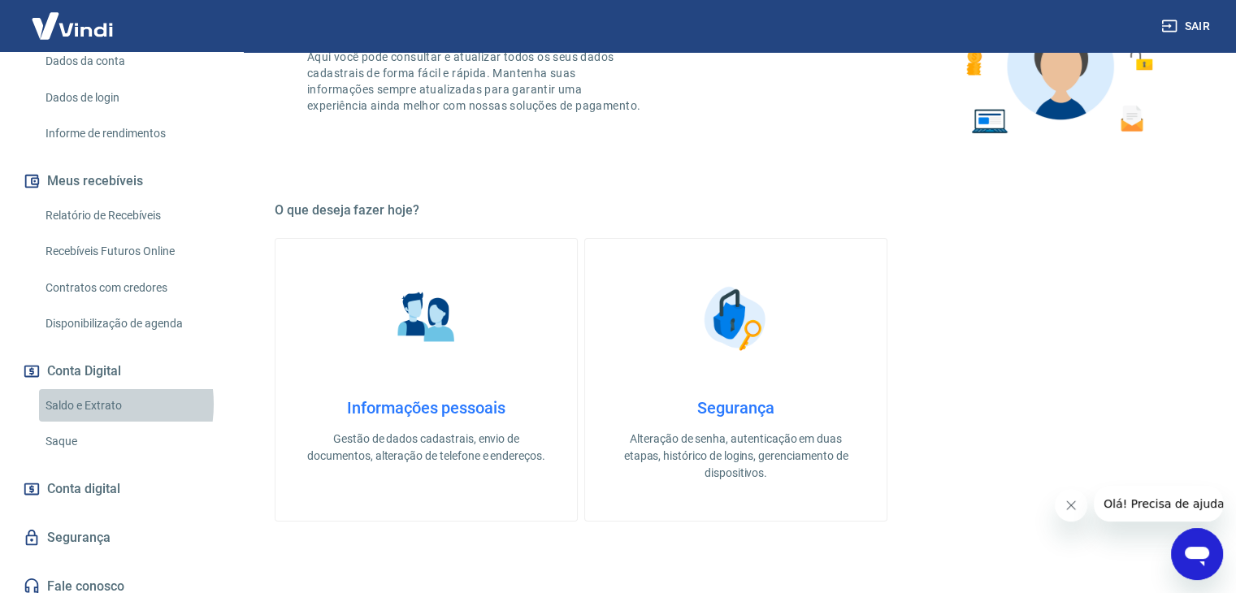
click at [76, 421] on link "Saldo e Extrato" at bounding box center [131, 405] width 185 height 33
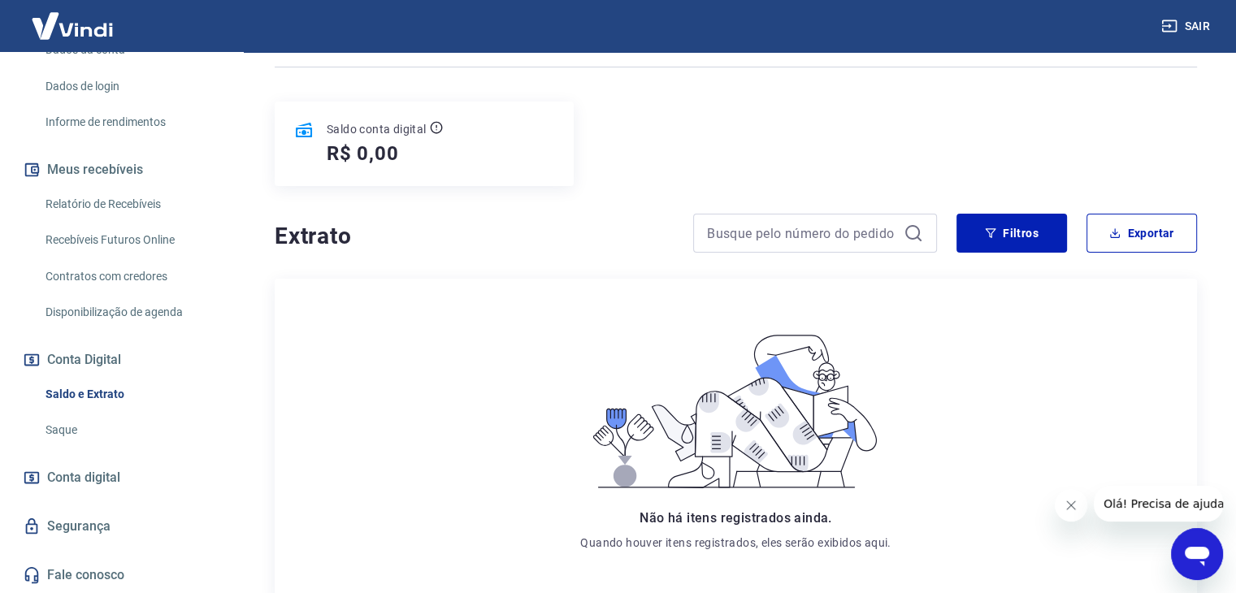
scroll to position [109, 0]
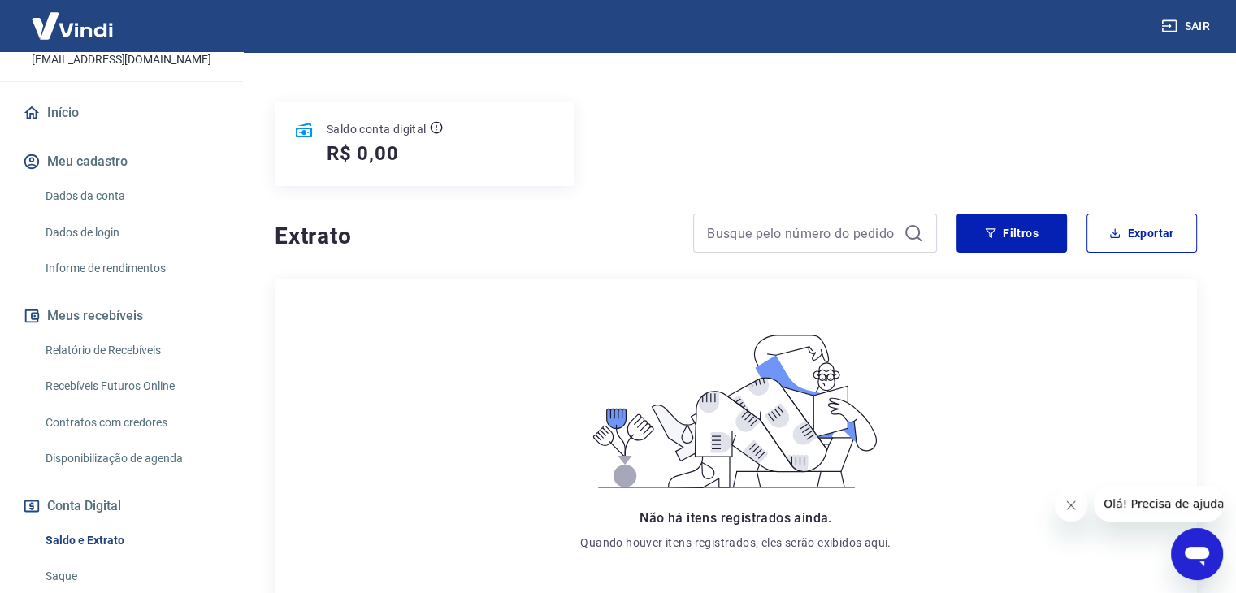
click at [59, 131] on link "Início" at bounding box center [122, 113] width 204 height 36
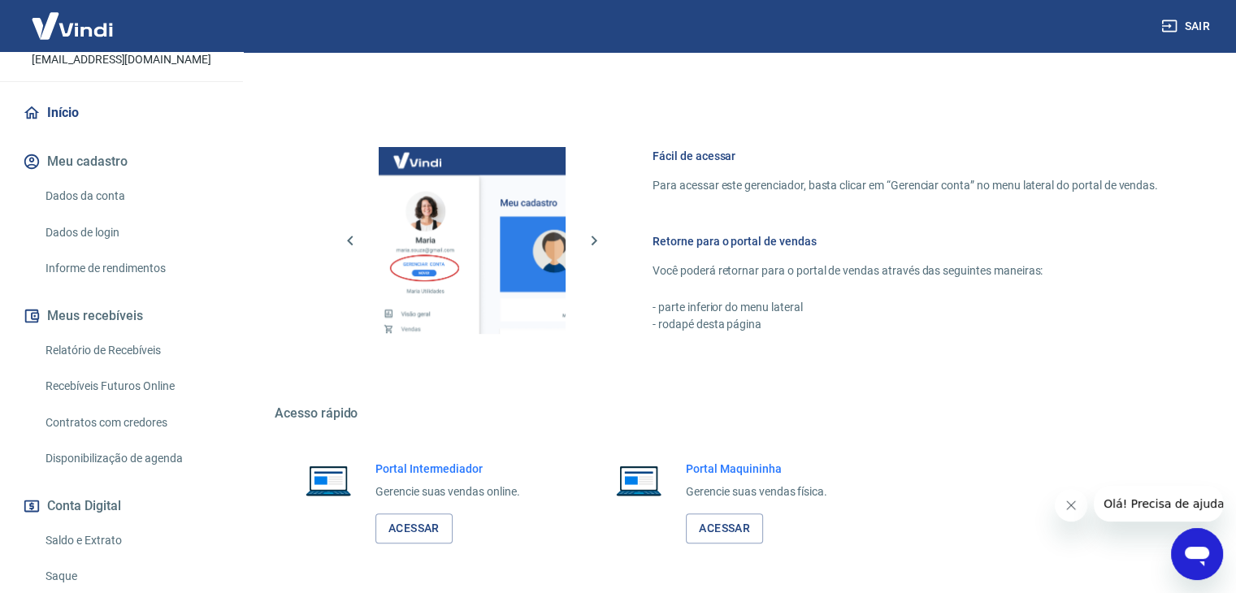
scroll to position [689, 0]
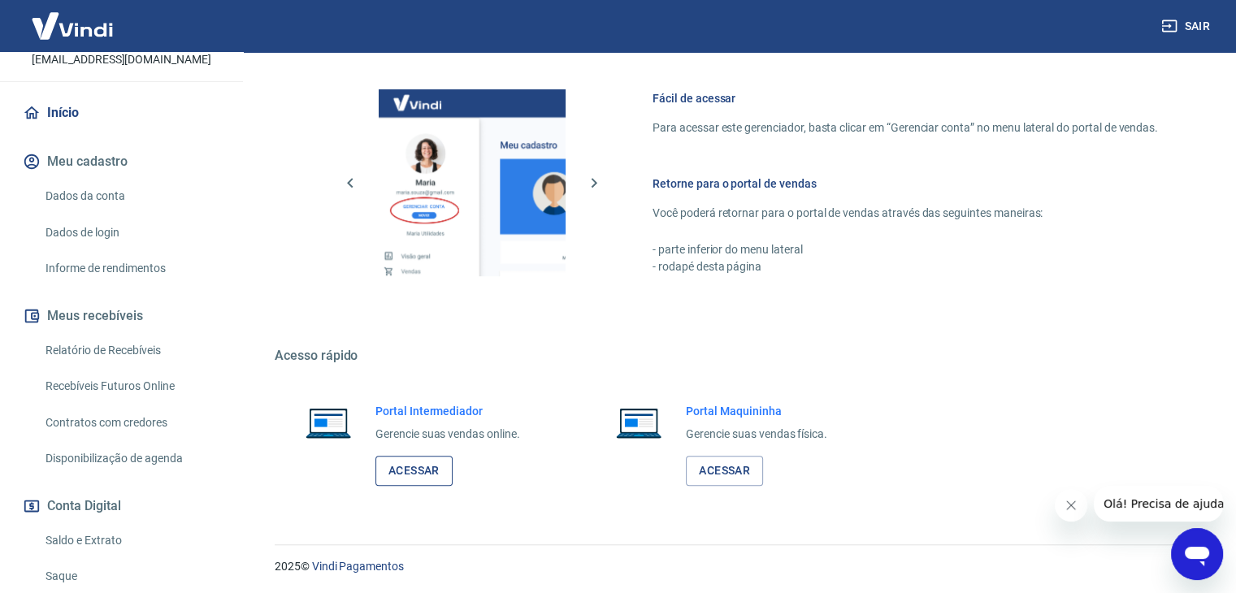
drag, startPoint x: 412, startPoint y: 471, endPoint x: 423, endPoint y: 471, distance: 10.6
click at [413, 471] on link "Acessar" at bounding box center [414, 471] width 77 height 30
